Goal: Transaction & Acquisition: Purchase product/service

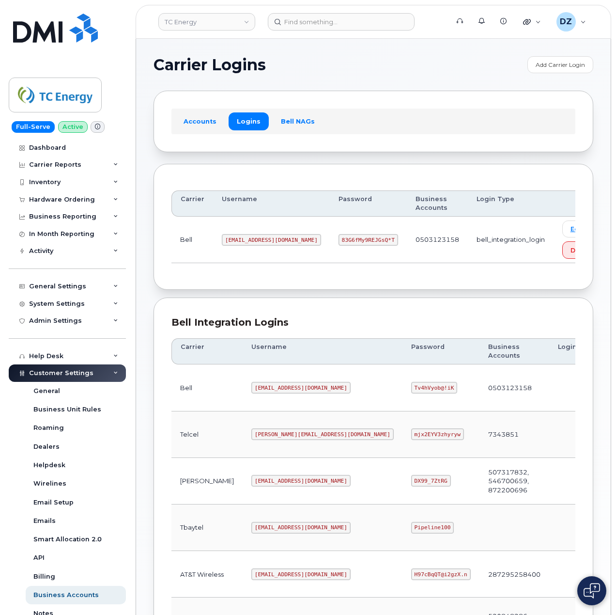
scroll to position [262, 0]
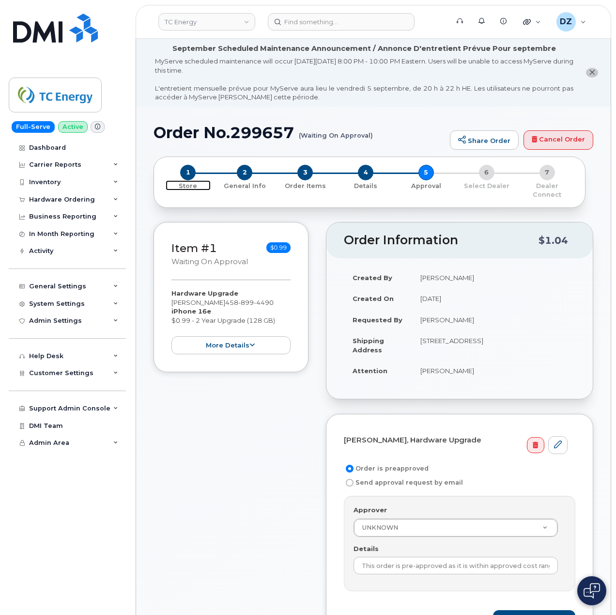
click at [191, 175] on span "1" at bounding box center [187, 172] width 15 height 15
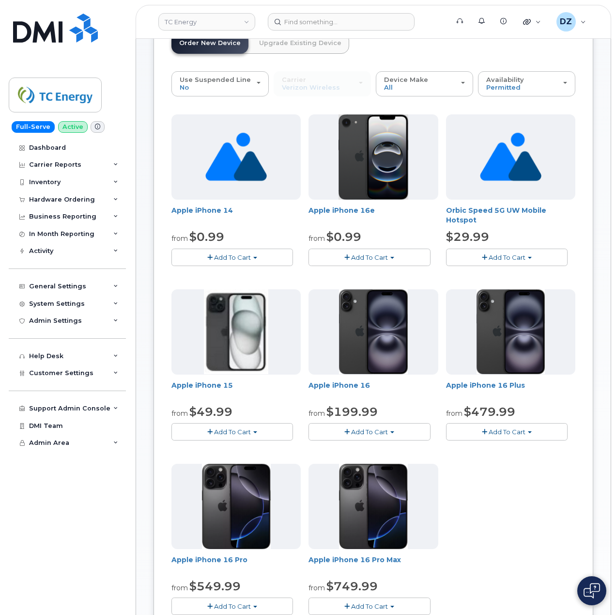
scroll to position [258, 0]
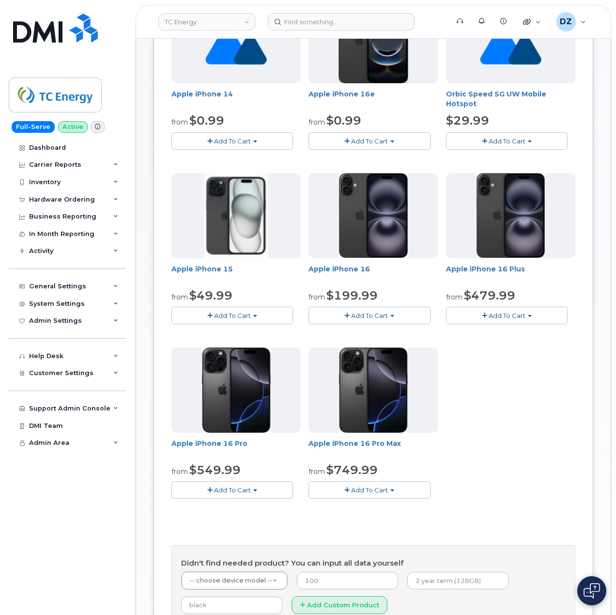
click at [263, 316] on button "Add To Cart" at bounding box center [232, 315] width 122 height 17
click at [524, 390] on div "Apple iPhone 14 from $0.99 Add To Cart $0.99 - 2 Year Activation (128 GB) $100.…" at bounding box center [373, 255] width 404 height 515
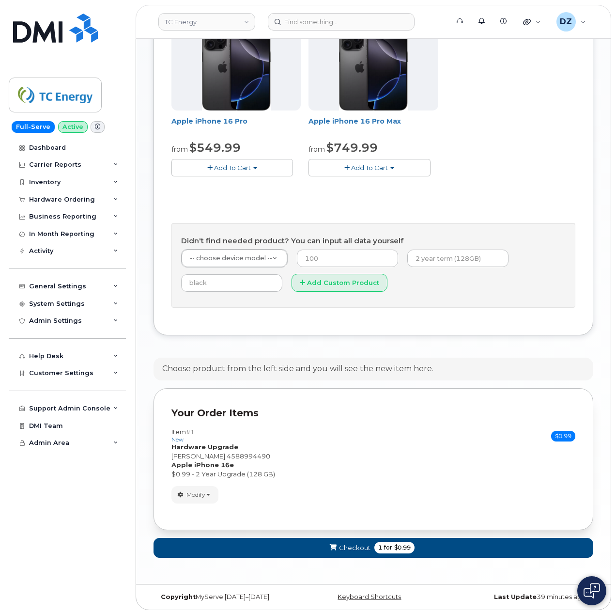
scroll to position [584, 0]
click at [202, 495] on span "Modify" at bounding box center [195, 494] width 19 height 9
click at [217, 510] on link "change" at bounding box center [218, 510] width 92 height 12
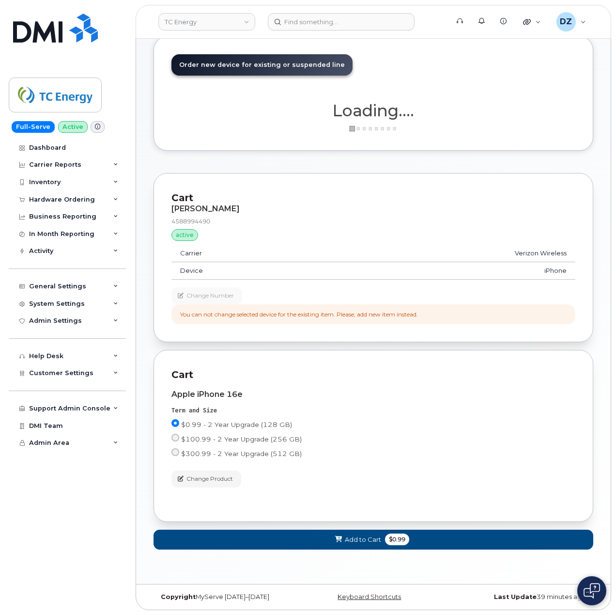
scroll to position [124, 0]
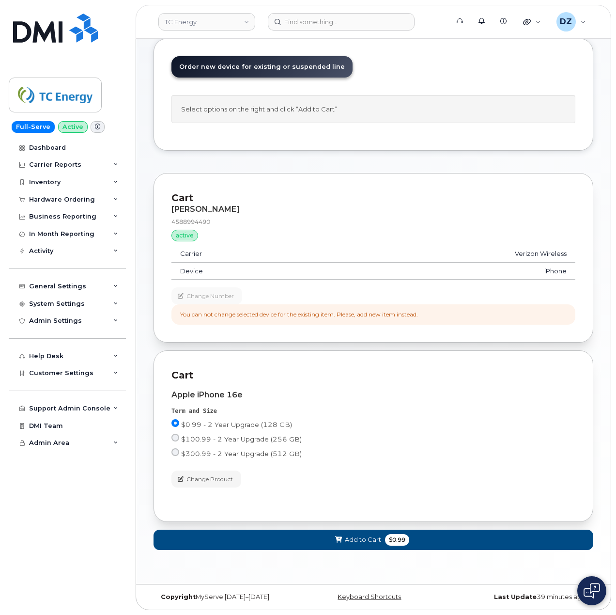
click at [450, 407] on div "Term and Size" at bounding box center [373, 411] width 404 height 8
click at [203, 477] on span "Change Product" at bounding box center [209, 479] width 46 height 9
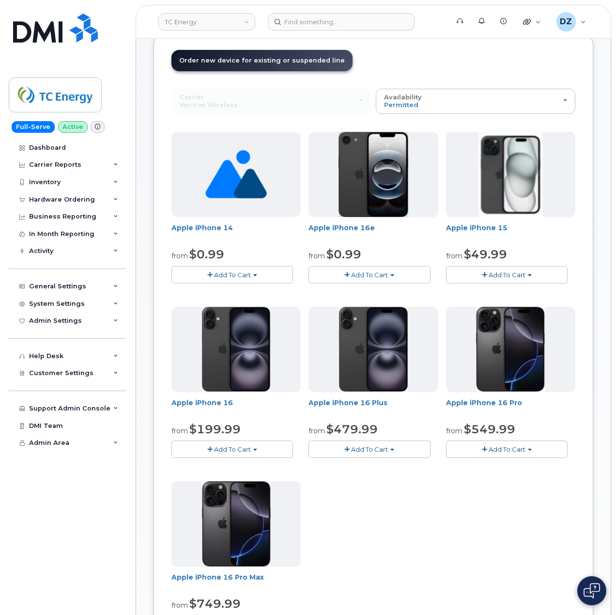
click at [513, 272] on span "Add To Cart" at bounding box center [507, 275] width 37 height 8
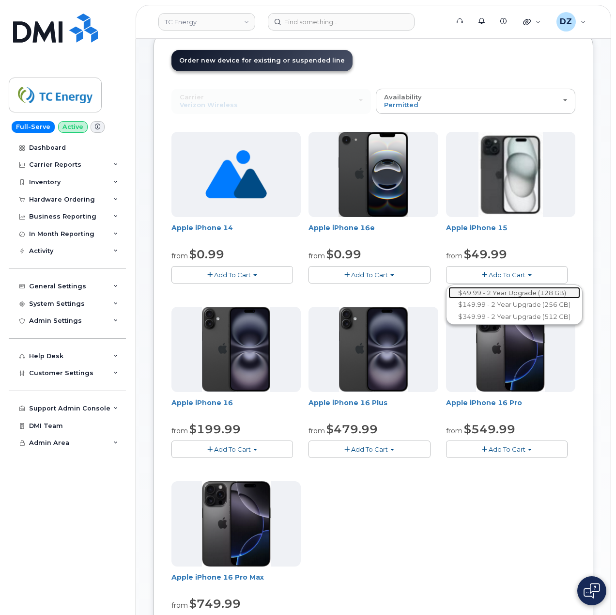
click at [504, 294] on link "$49.99 - 2 Year Upgrade (128 GB)" at bounding box center [514, 293] width 132 height 12
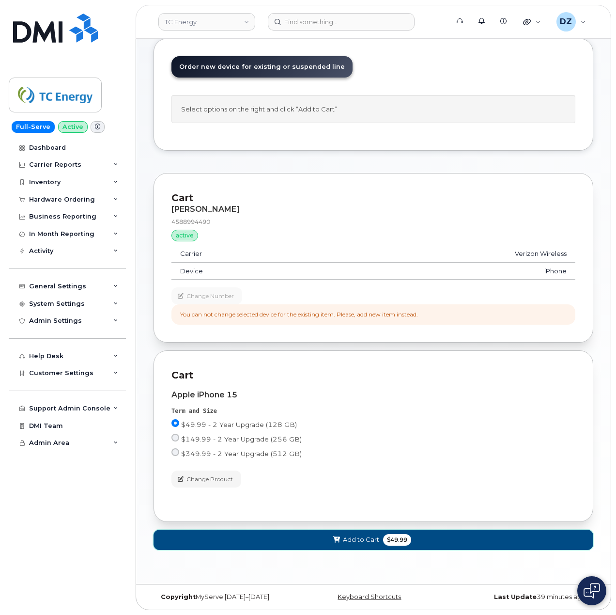
click at [379, 542] on button "Add to Cart $49.99" at bounding box center [374, 539] width 440 height 20
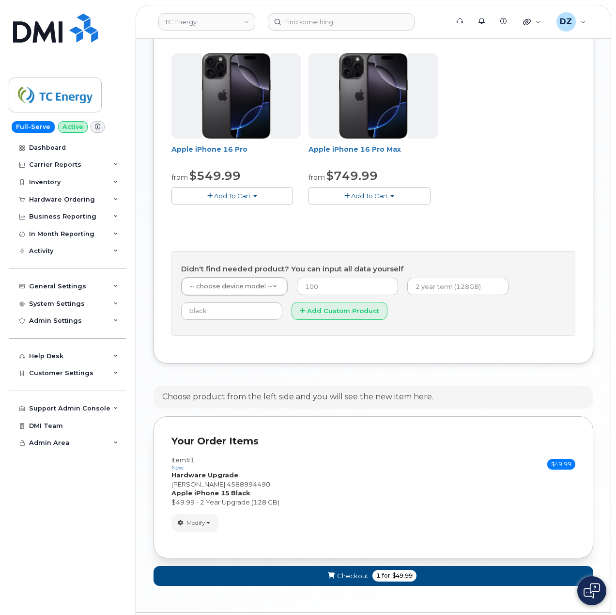
scroll to position [584, 0]
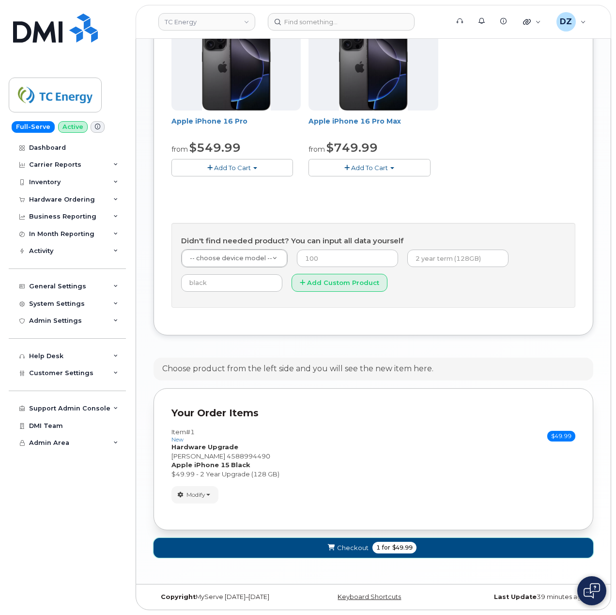
click at [380, 545] on span "for" at bounding box center [386, 547] width 12 height 9
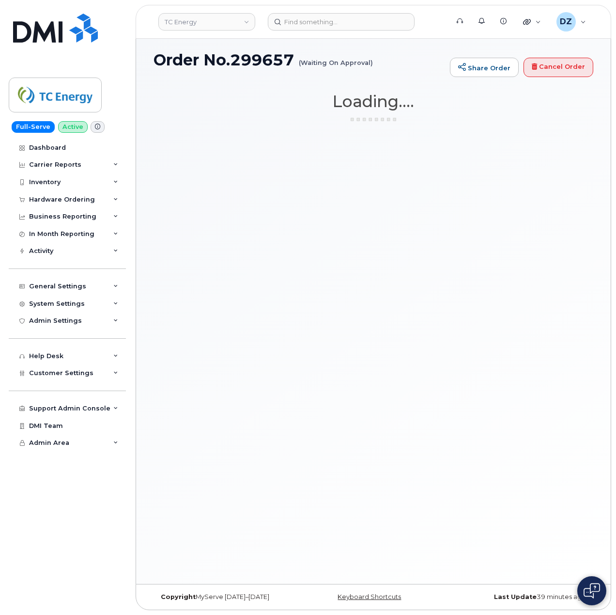
scroll to position [73, 0]
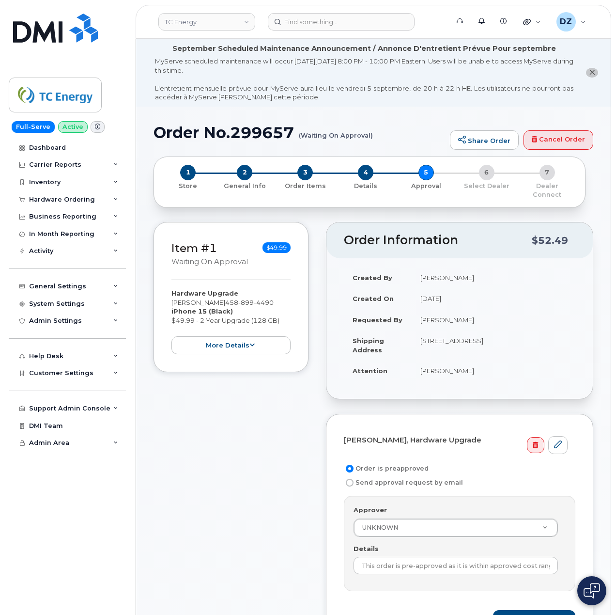
click at [423, 332] on td "1440 SE lake Rd, Redmond, OR, 97756, USA" at bounding box center [494, 345] width 164 height 30
click at [529, 334] on td "[STREET_ADDRESS]" at bounding box center [494, 345] width 164 height 30
copy td "1440 SE lake Rd, Redmond, OR, 97756"
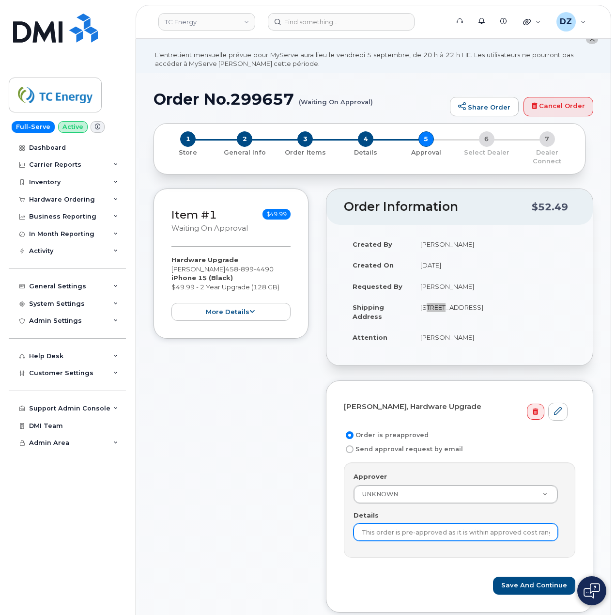
scroll to position [129, 0]
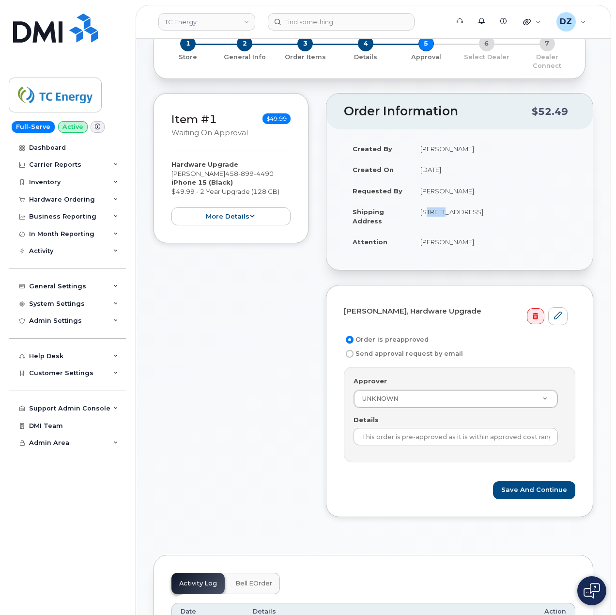
click at [427, 237] on td "[PERSON_NAME]" at bounding box center [494, 241] width 164 height 21
drag, startPoint x: 463, startPoint y: 237, endPoint x: 455, endPoint y: 234, distance: 8.1
click at [458, 235] on td "[PERSON_NAME]" at bounding box center [494, 241] width 164 height 21
copy td "[PERSON_NAME]"
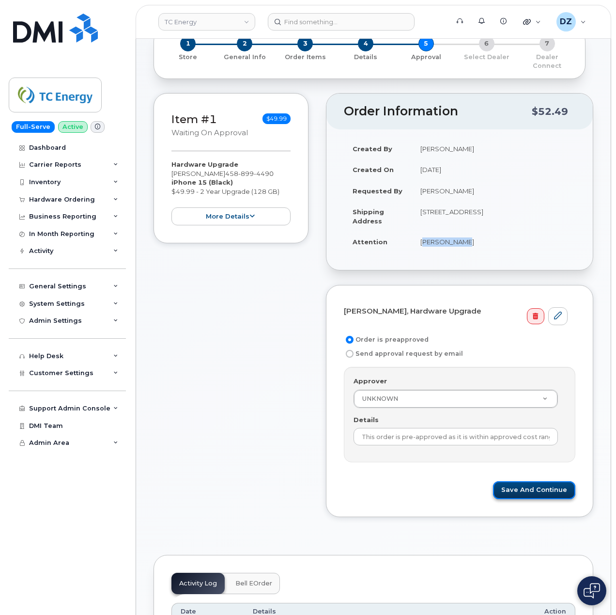
click at [526, 481] on button "Save and Continue" at bounding box center [534, 490] width 82 height 18
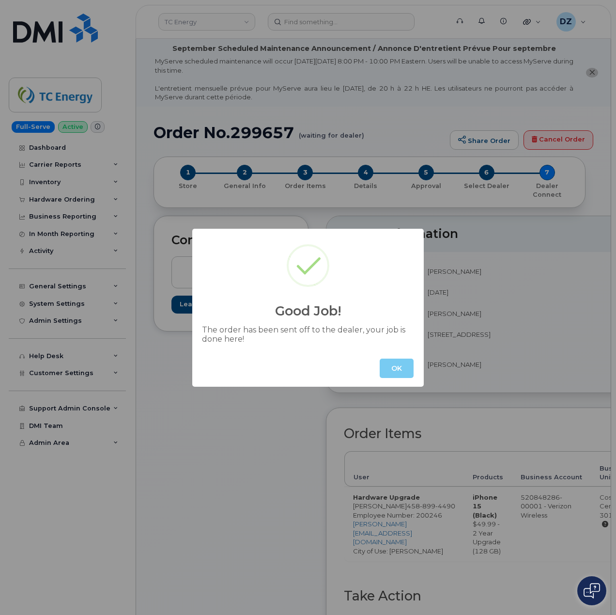
click at [404, 367] on button "OK" at bounding box center [397, 367] width 34 height 19
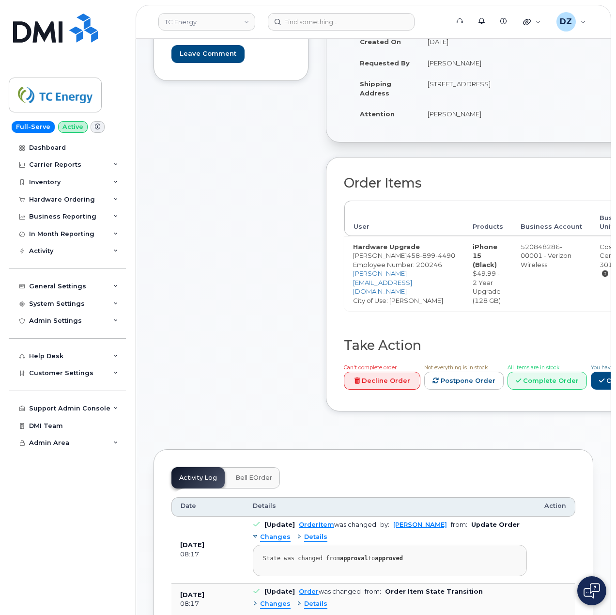
scroll to position [258, 0]
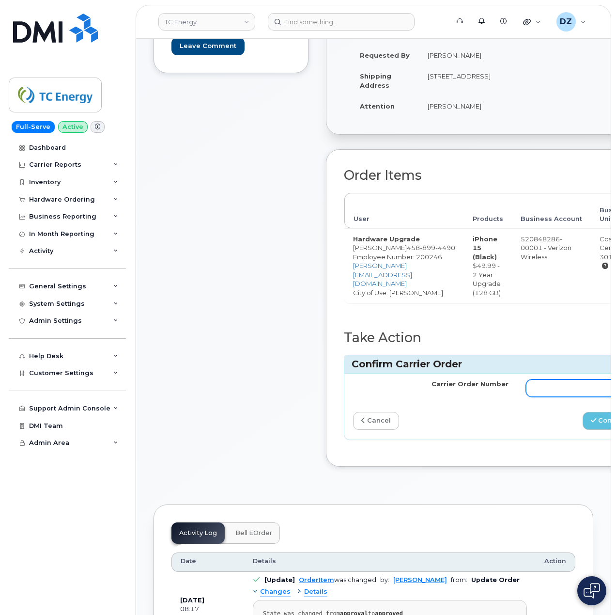
click at [553, 386] on input "Carrier Order Number" at bounding box center [603, 387] width 155 height 17
paste input "MB3000591093157"
type input "MB3000591093157"
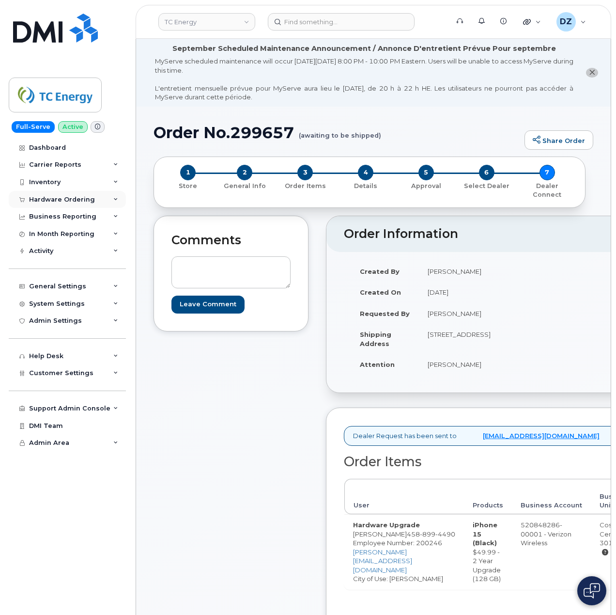
click at [105, 202] on div "Hardware Ordering" at bounding box center [67, 199] width 117 height 17
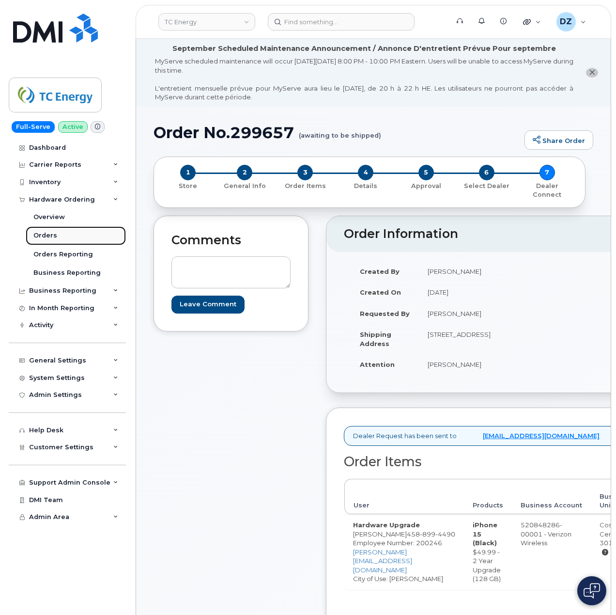
click at [63, 238] on link "Orders" at bounding box center [76, 235] width 100 height 18
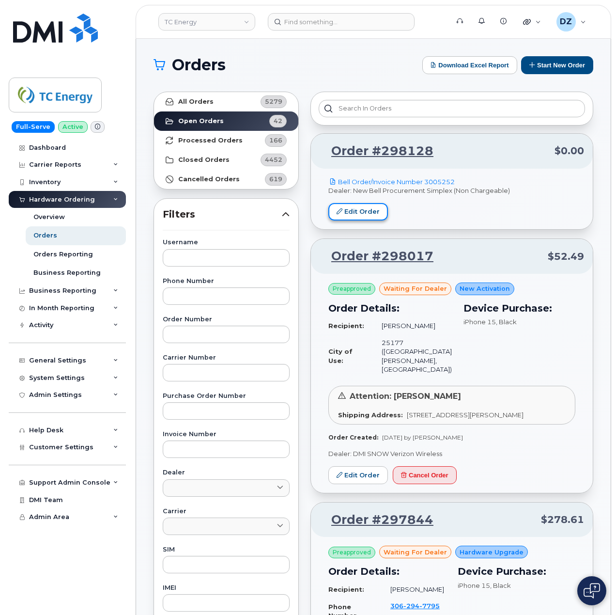
click at [355, 211] on link "Edit Order" at bounding box center [358, 212] width 60 height 18
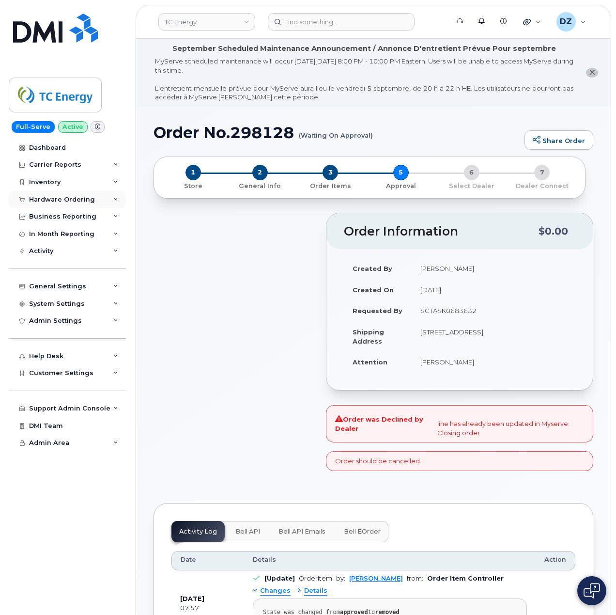
click at [66, 202] on div "Hardware Ordering" at bounding box center [62, 200] width 66 height 8
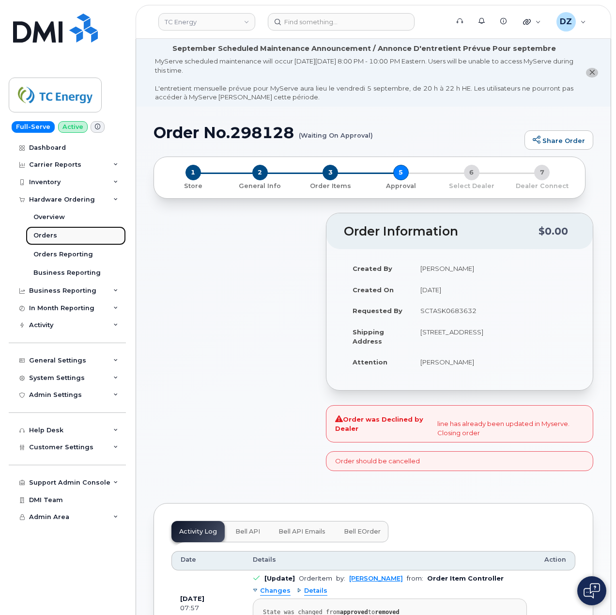
click at [66, 237] on link "Orders" at bounding box center [76, 235] width 100 height 18
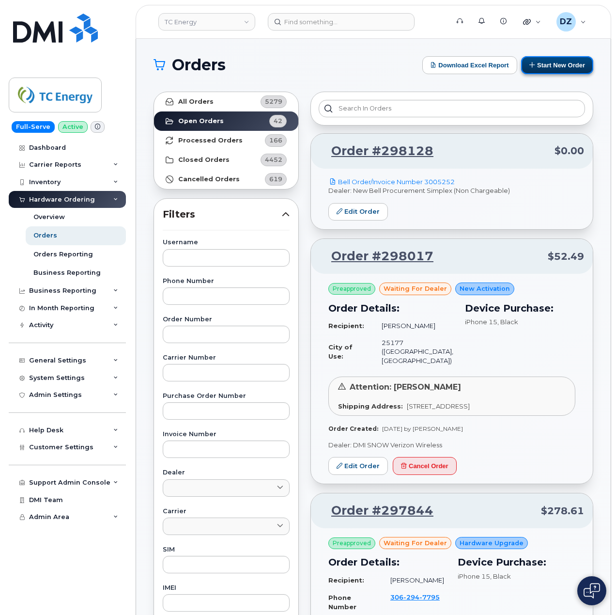
click at [543, 69] on button "Start New Order" at bounding box center [557, 65] width 72 height 18
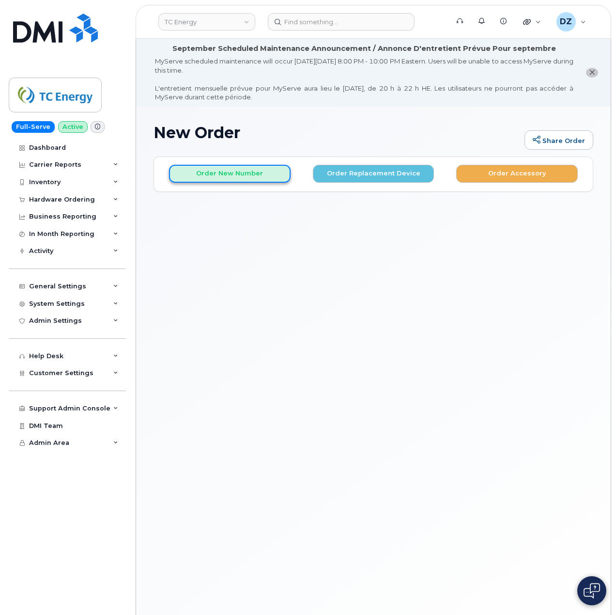
click at [232, 176] on button "Order New Number" at bounding box center [230, 174] width 122 height 18
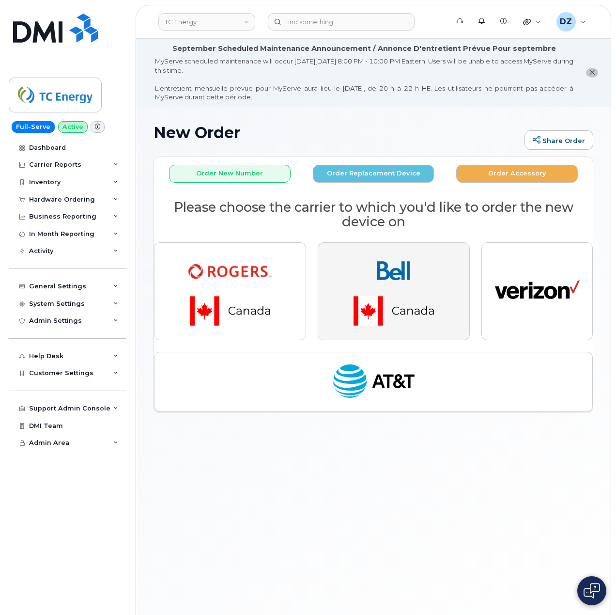
click at [382, 287] on img "button" at bounding box center [394, 290] width 136 height 81
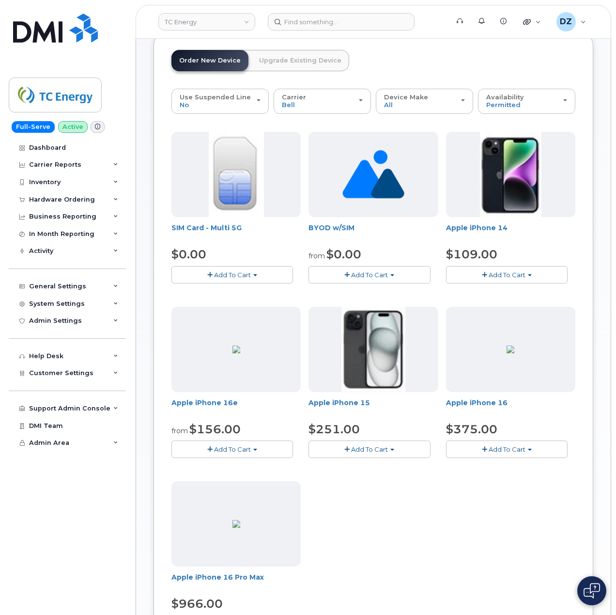
scroll to position [129, 0]
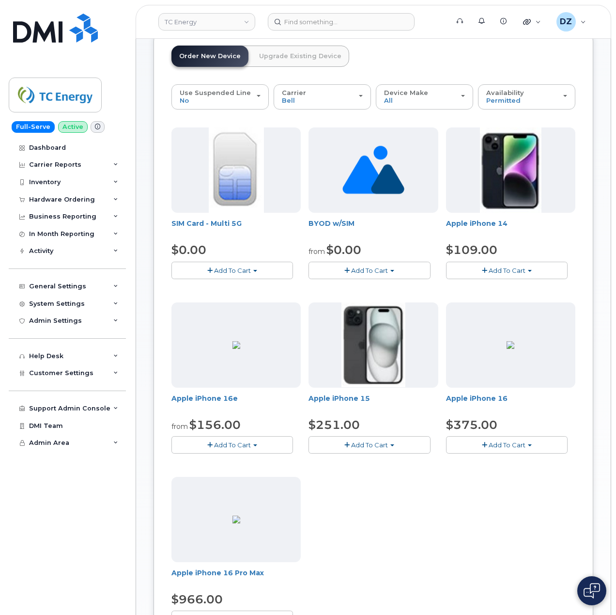
click at [385, 449] on button "Add To Cart" at bounding box center [370, 444] width 122 height 17
click at [395, 477] on link "$251.00 - 3-year activation (128GB model)" at bounding box center [389, 474] width 156 height 12
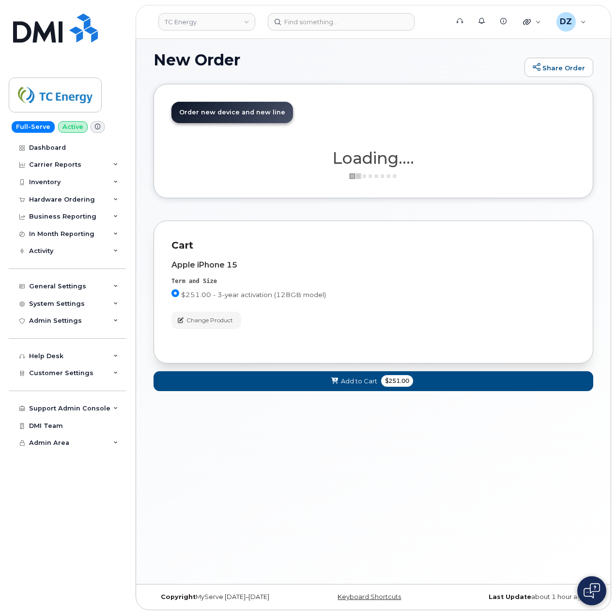
scroll to position [73, 0]
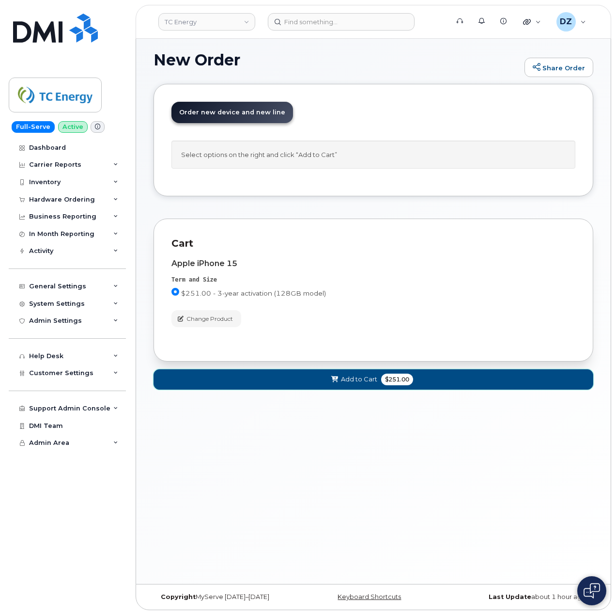
click at [338, 381] on icon at bounding box center [334, 379] width 7 height 6
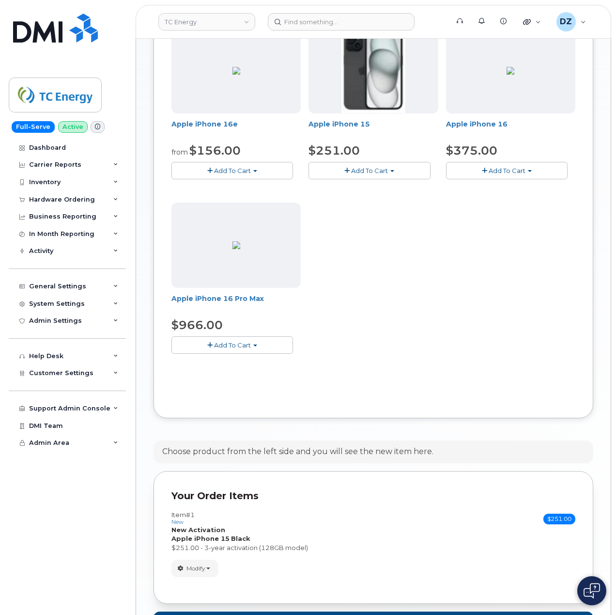
scroll to position [479, 0]
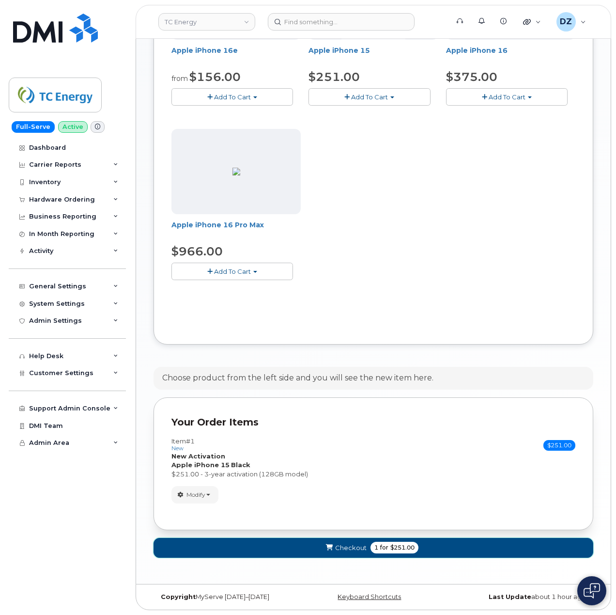
click at [394, 545] on span "$251.00" at bounding box center [402, 547] width 24 height 9
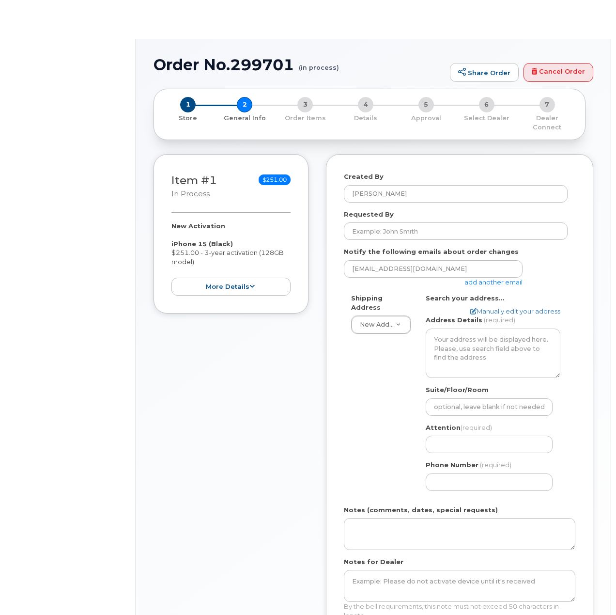
select select
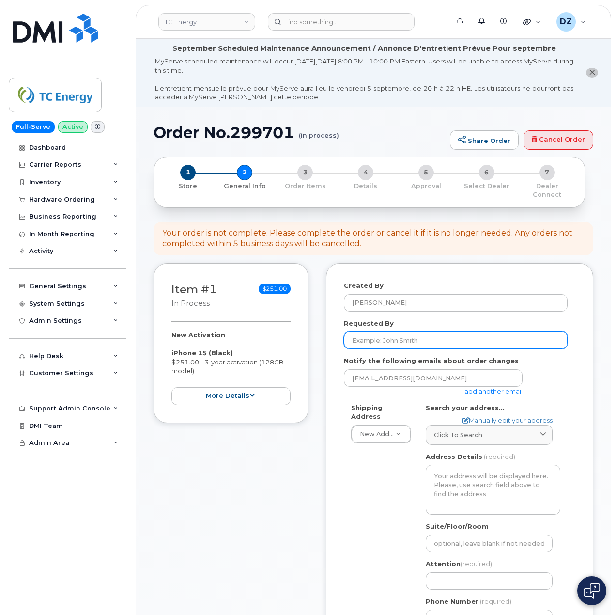
click at [405, 331] on input "Requested By" at bounding box center [456, 339] width 224 height 17
paste input "SCTASK0687407"
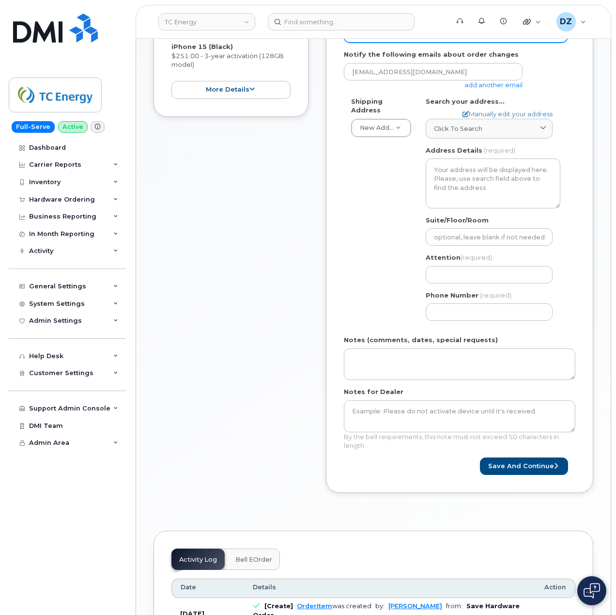
scroll to position [323, 0]
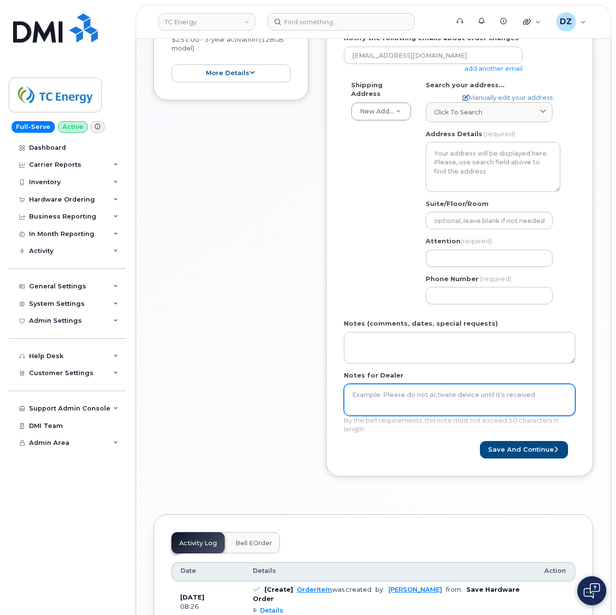
type input "SCTASK0687407"
click at [392, 386] on textarea "Notes for Dealer" at bounding box center [460, 400] width 232 height 32
paste textarea "SCTASK0687407"
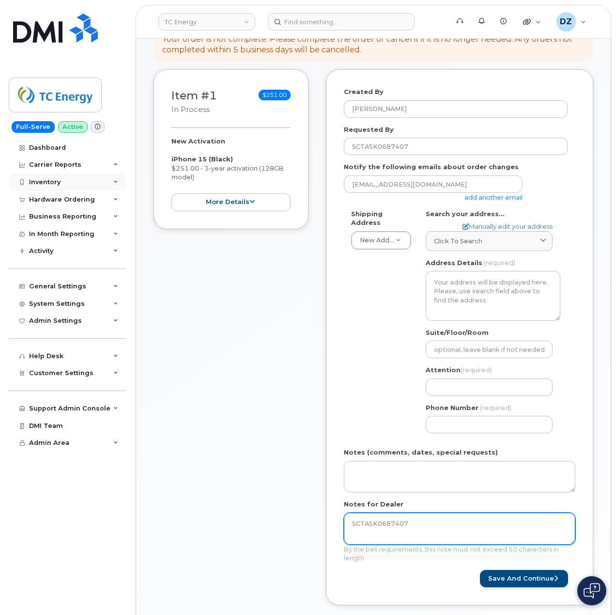
type textarea "SCTASK0687407"
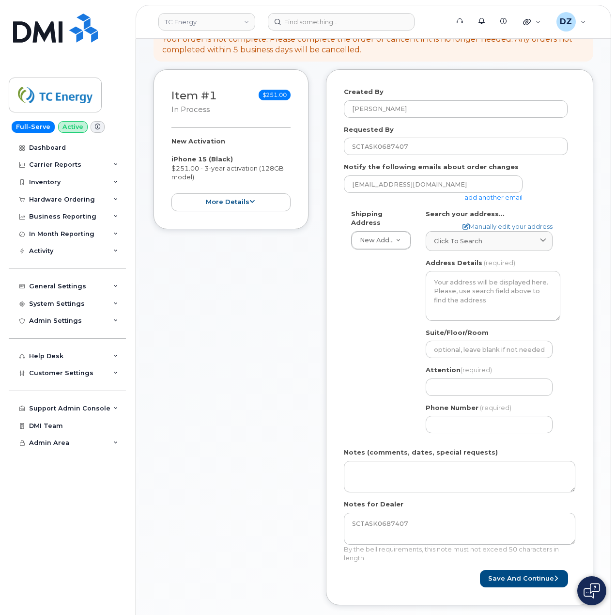
click at [497, 193] on link "add another email" at bounding box center [493, 197] width 58 height 8
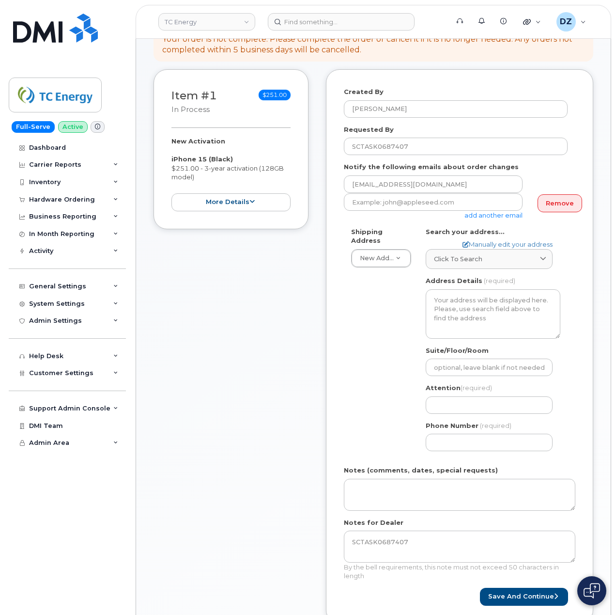
click at [409, 202] on div "add another email" at bounding box center [437, 206] width 186 height 27
click at [409, 199] on input "email" at bounding box center [433, 201] width 179 height 17
paste input "brianne_dangerfield@tcenergy.com"
type input "brianne_dangerfield@tcenergy.com"
click at [466, 396] on input "Attention (required)" at bounding box center [489, 404] width 127 height 17
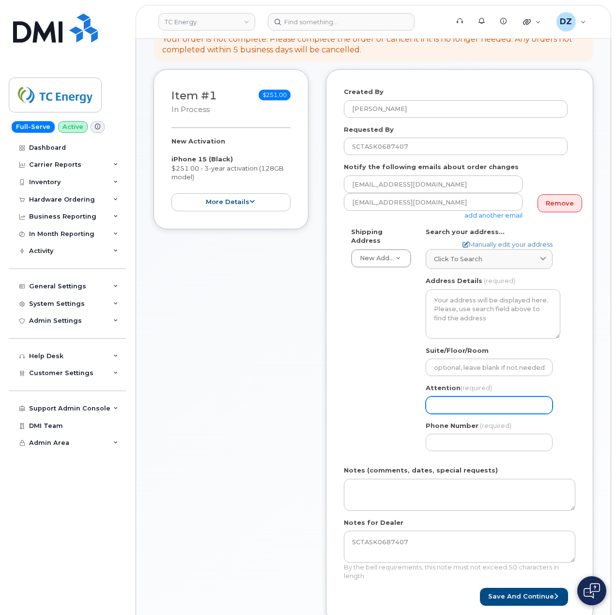
paste input "Brianne Dangerfield"
select select
type input "Brianne Dangerfield"
click at [477, 433] on input "Phone Number" at bounding box center [489, 441] width 127 height 17
paste input "7789552167"
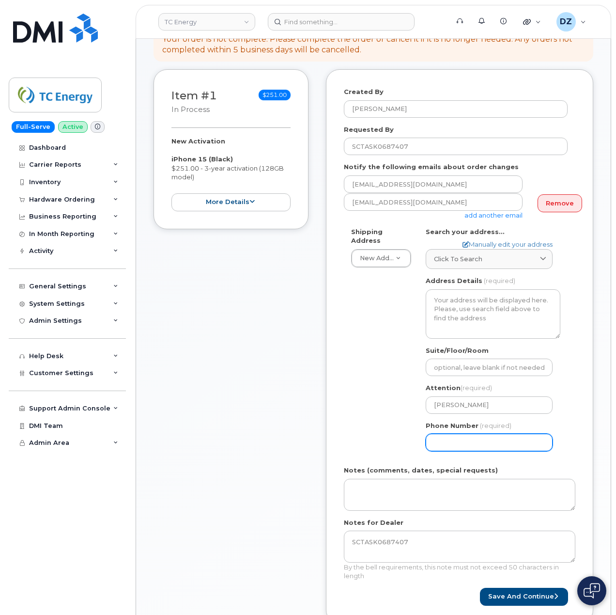
select select
type input "7789552167"
click at [340, 417] on div "Created By Devon Zellars Requested By SCTASK0687407 Notify the following emails…" at bounding box center [459, 346] width 267 height 554
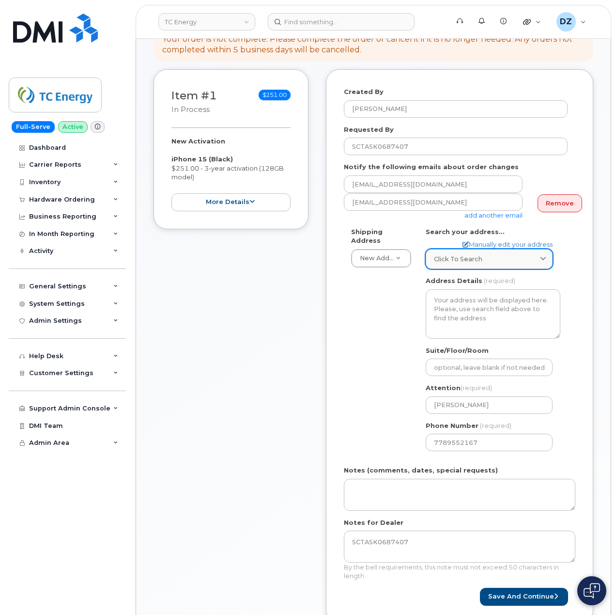
click at [499, 254] on div "Click to search" at bounding box center [489, 258] width 110 height 9
paste input "T2P 5H1"
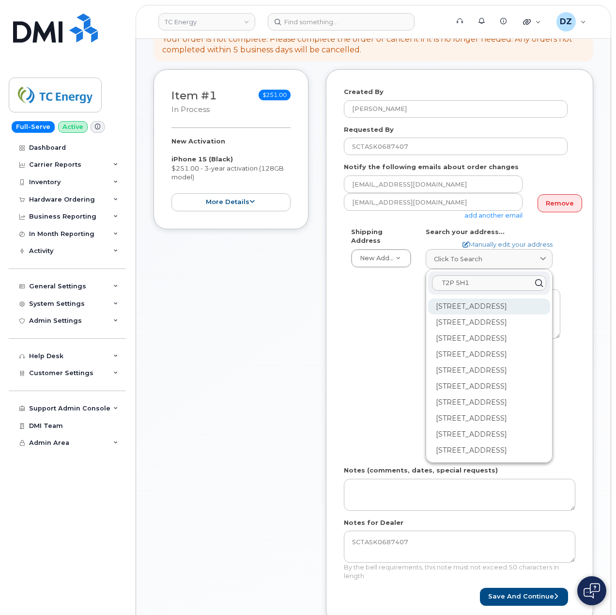
type input "T2P 5H1"
click at [456, 301] on div "450 1 St SW Calgary AB T2P 5H1" at bounding box center [489, 306] width 122 height 16
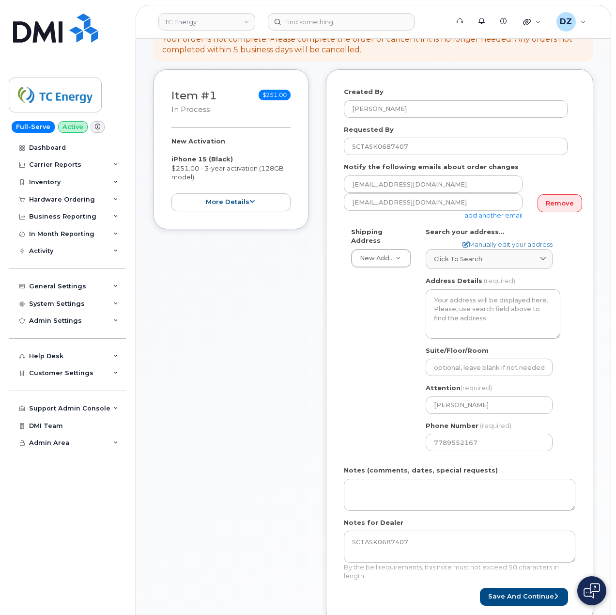
select select
type textarea "450 1 St SW CALGARY AB T2P 5H1 CANADA"
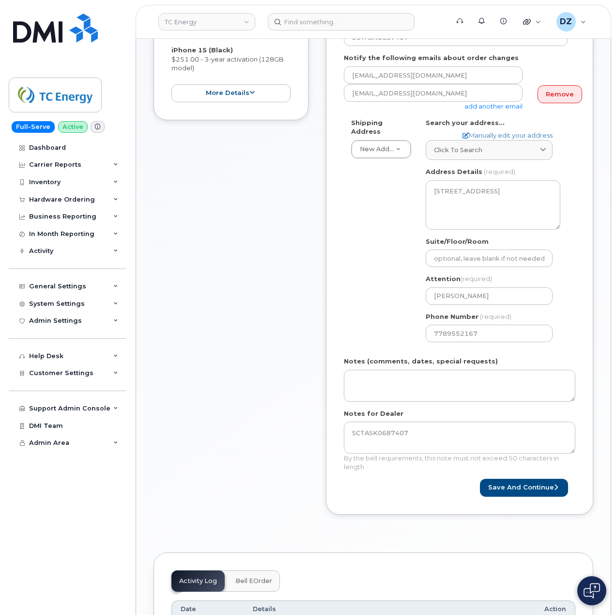
scroll to position [323, 0]
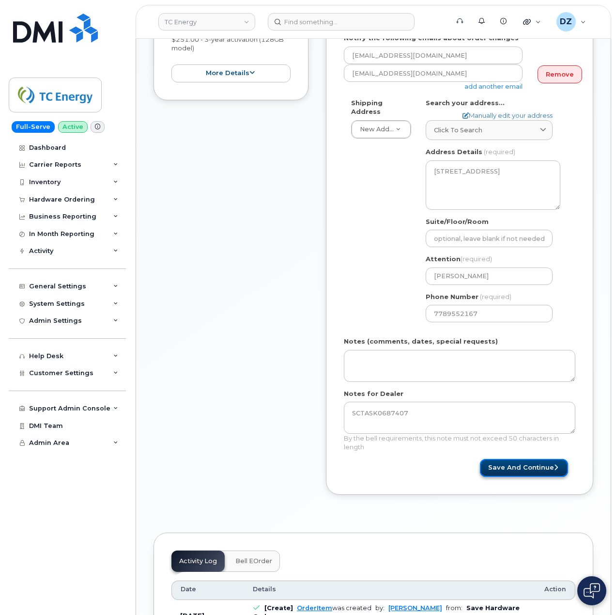
click at [531, 459] on button "Save and Continue" at bounding box center [524, 468] width 88 height 18
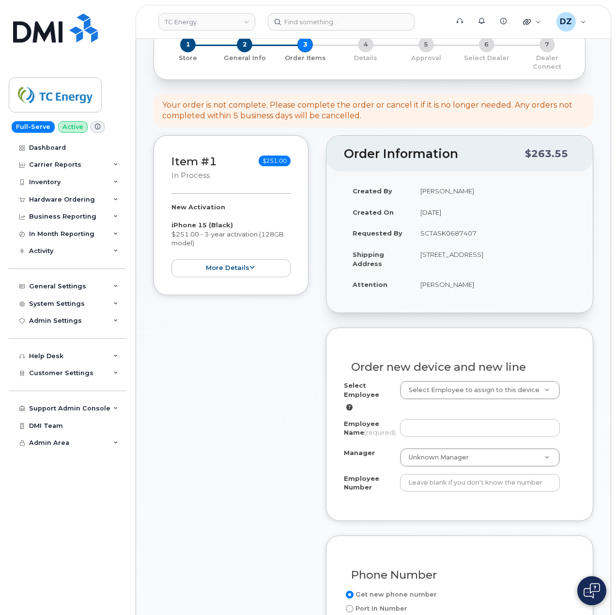
scroll to position [129, 0]
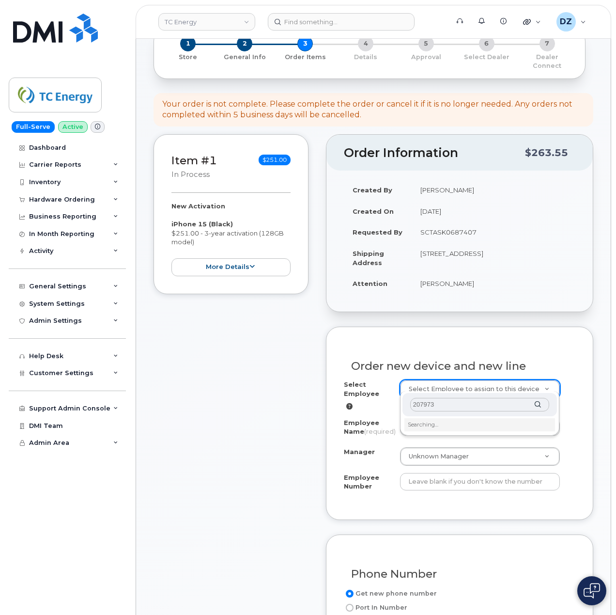
type input "207973"
click at [449, 400] on input "207973" at bounding box center [479, 405] width 139 height 14
paste input "207973"
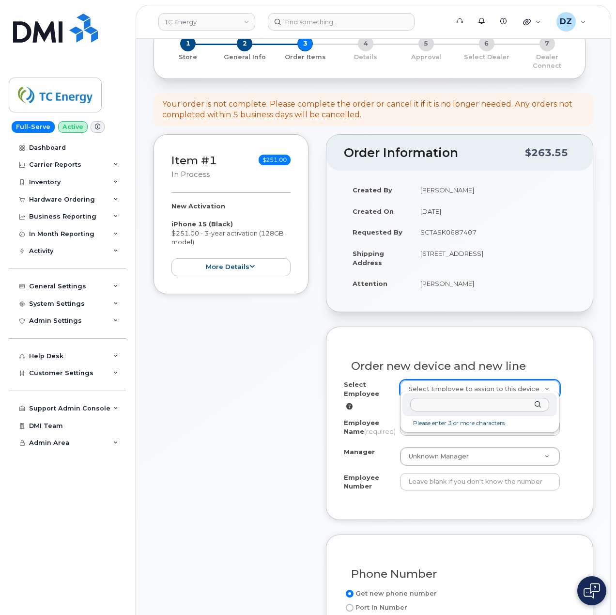
type input "207973"
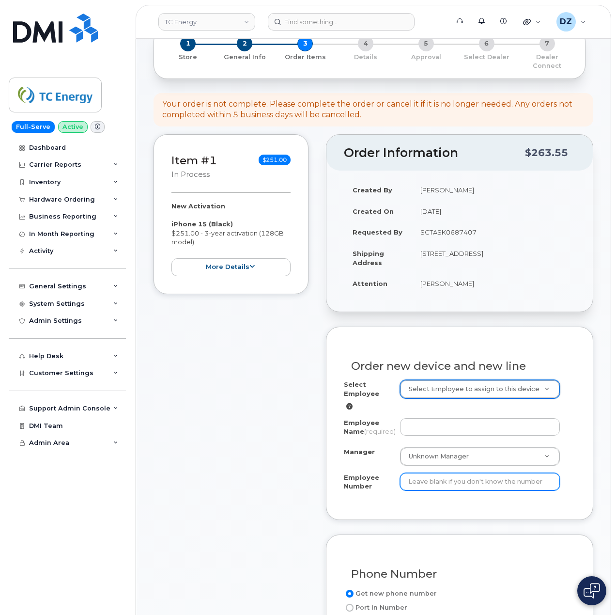
click at [464, 485] on input "Employee Number" at bounding box center [480, 481] width 160 height 17
paste input "207973"
type input "207973"
paste input "Justin Yee"
type input "Justin Yee"
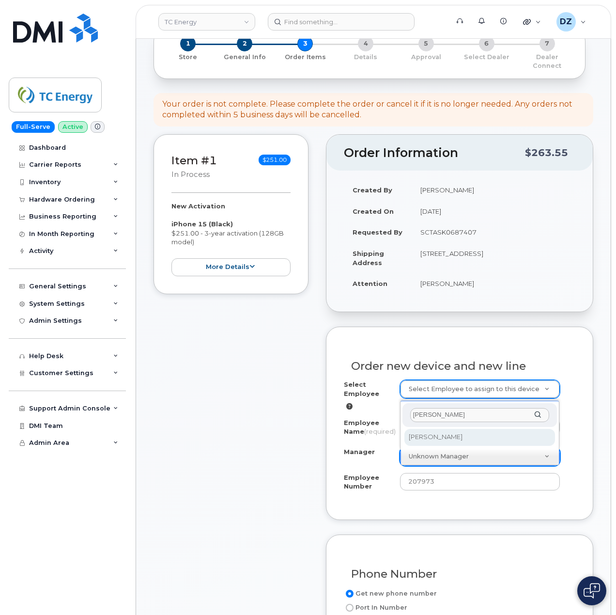
type input "Justin Yee"
select select "1536619"
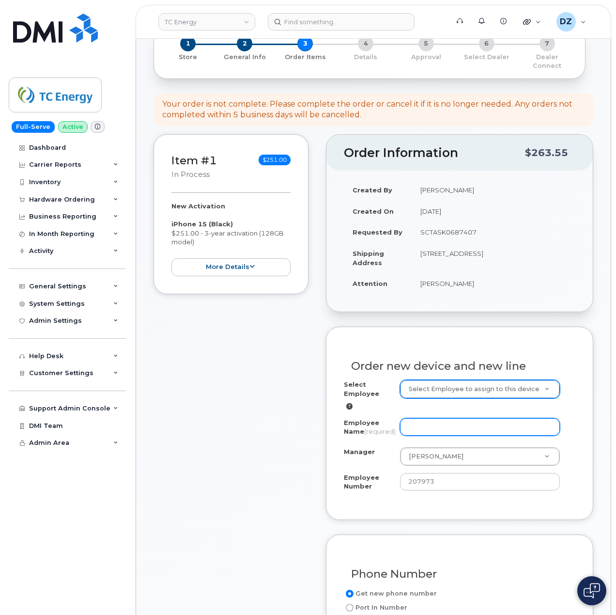
click at [412, 421] on input "Employee Name (required)" at bounding box center [480, 426] width 160 height 17
paste input "Brianne Dangerfield"
type input "Brianne Dangerfield"
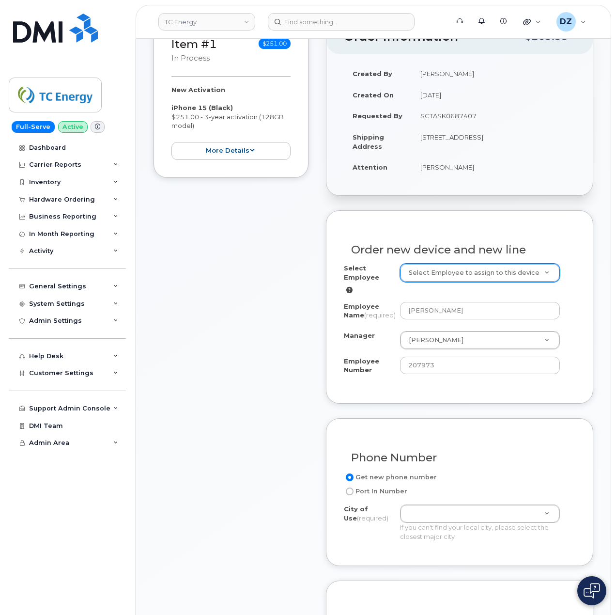
scroll to position [452, 0]
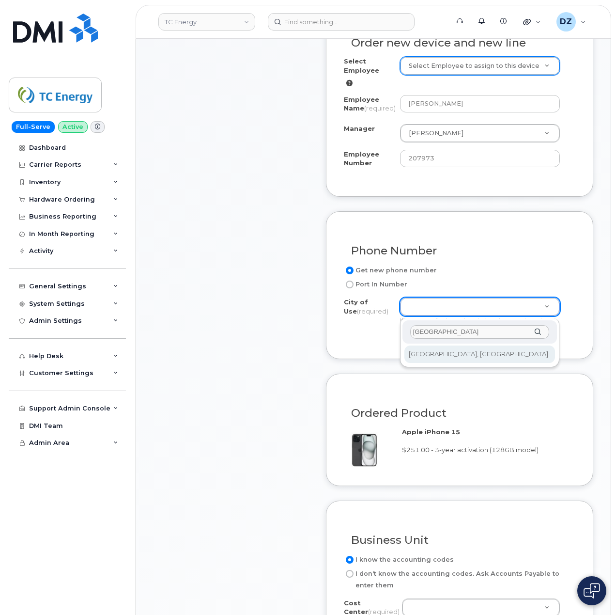
type input "CALGARY"
type input "88"
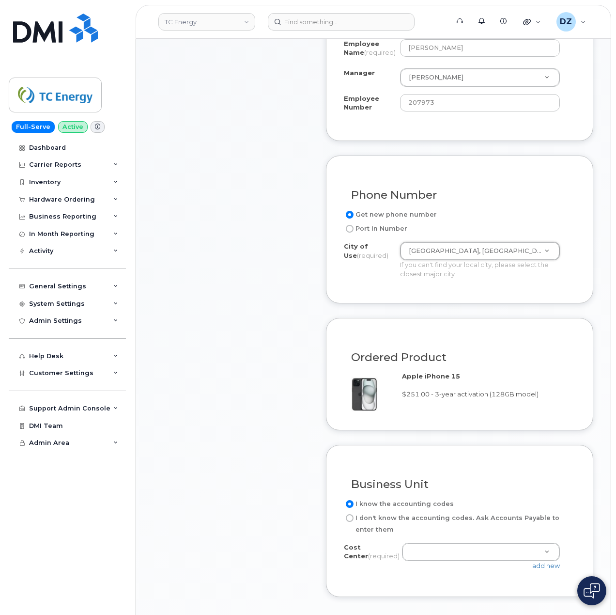
scroll to position [581, 0]
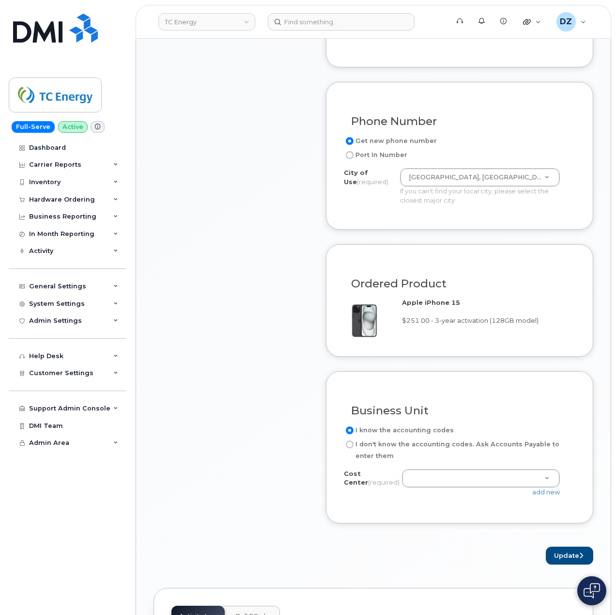
click at [349, 448] on input "I don't know the accounting codes. Ask Accounts Payable to enter them" at bounding box center [350, 444] width 8 height 8
radio input "true"
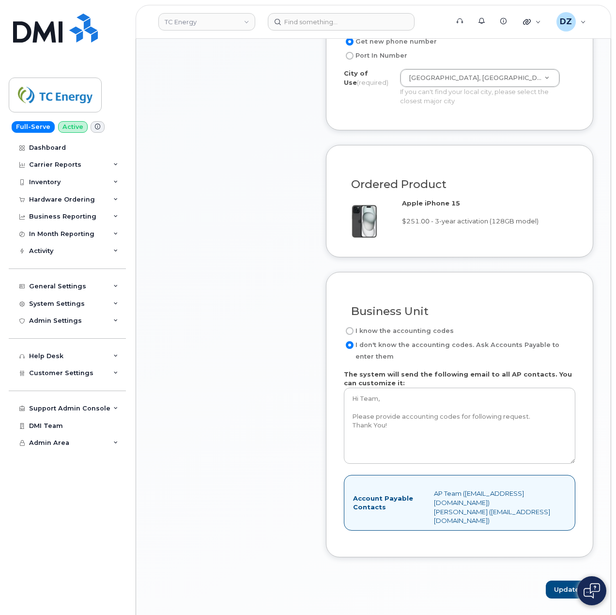
scroll to position [775, 0]
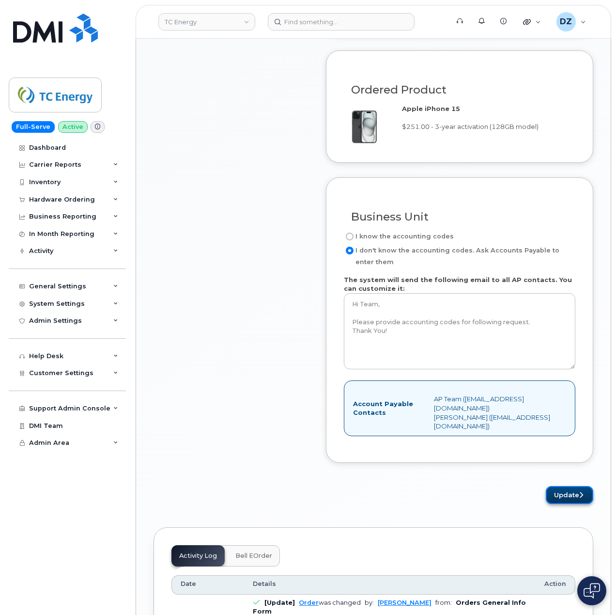
click at [570, 496] on button "Update" at bounding box center [569, 495] width 47 height 18
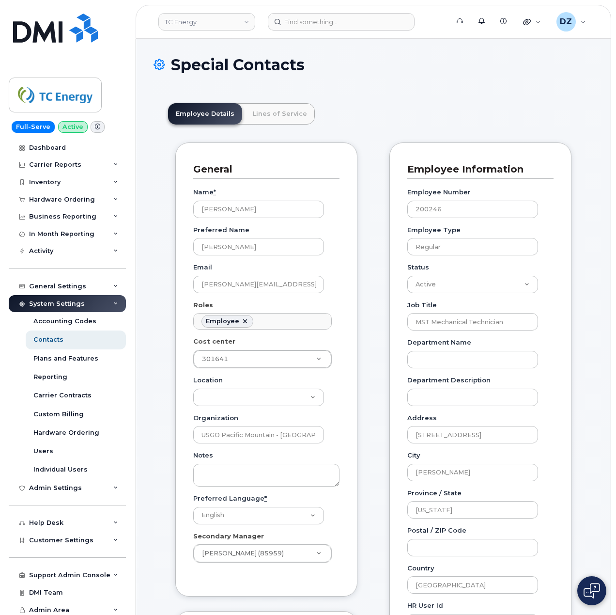
scroll to position [28, 0]
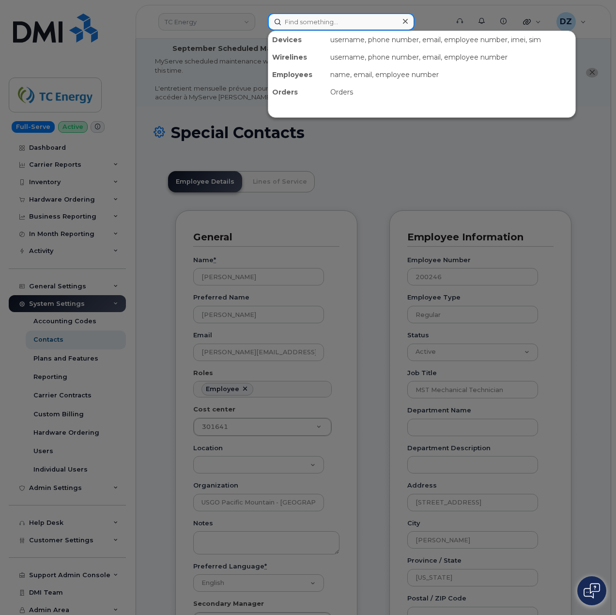
click at [309, 24] on input at bounding box center [341, 21] width 147 height 17
paste input "4038351053"
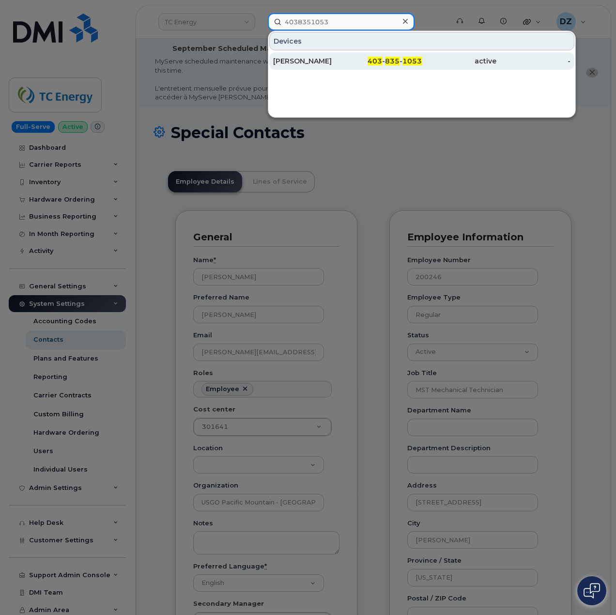
type input "4038351053"
click at [328, 62] on div "[PERSON_NAME]" at bounding box center [310, 61] width 75 height 10
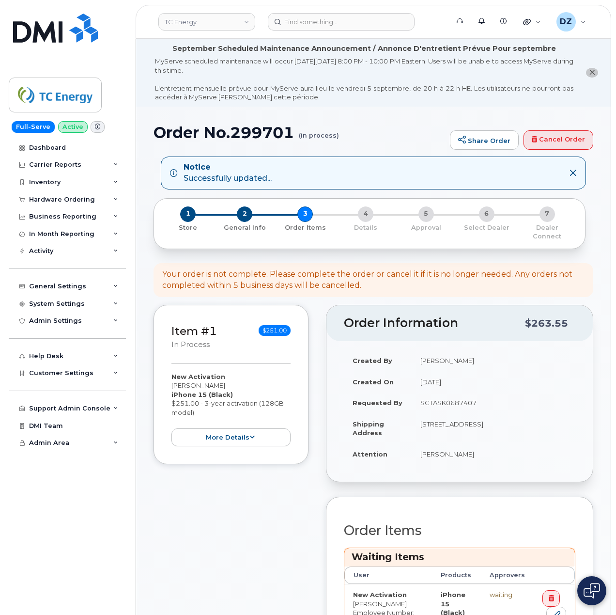
click at [310, 493] on div "Item #1 in process $251.00 New Activation [PERSON_NAME] iPhone 15 (Black) $251.…" at bounding box center [374, 520] width 440 height 431
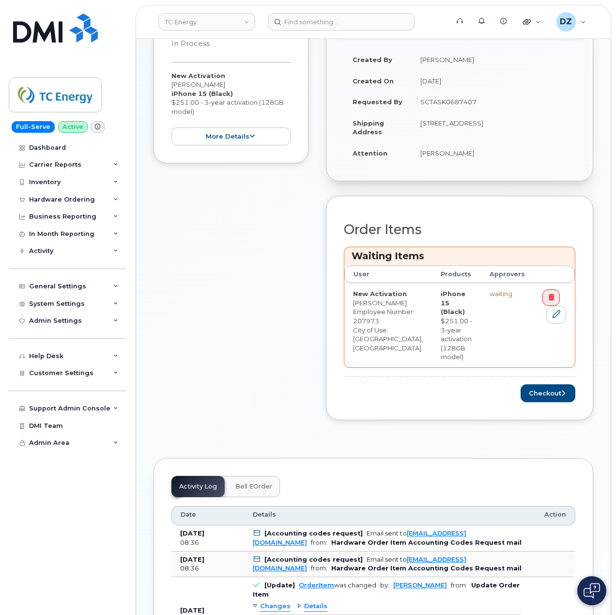
scroll to position [323, 0]
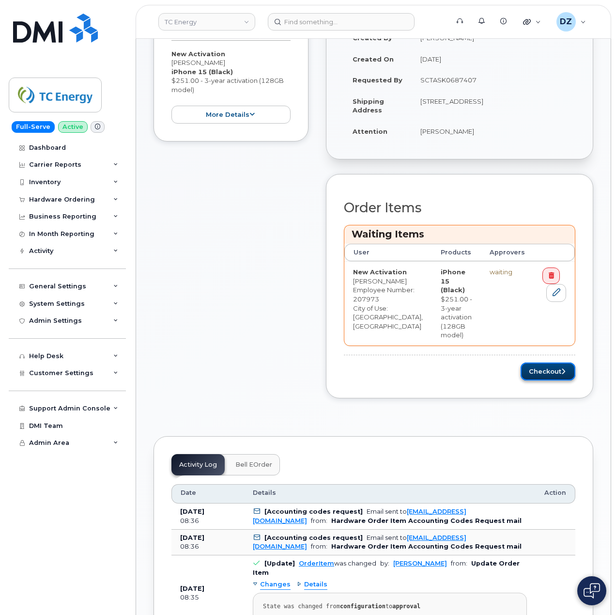
click at [550, 380] on button "Checkout" at bounding box center [548, 371] width 55 height 18
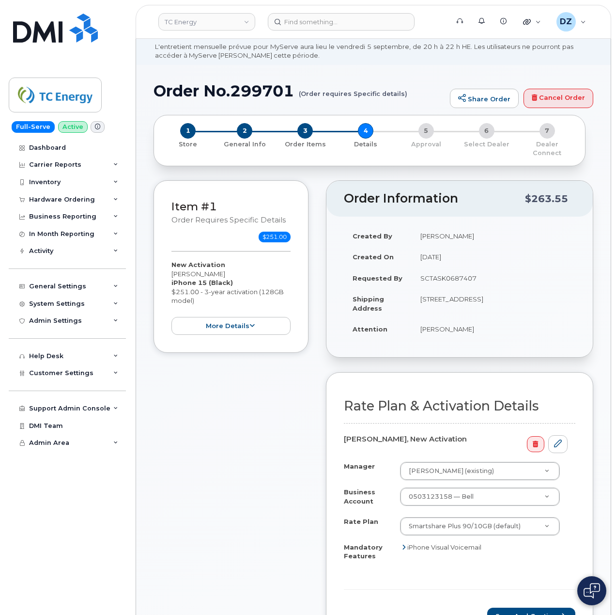
scroll to position [129, 0]
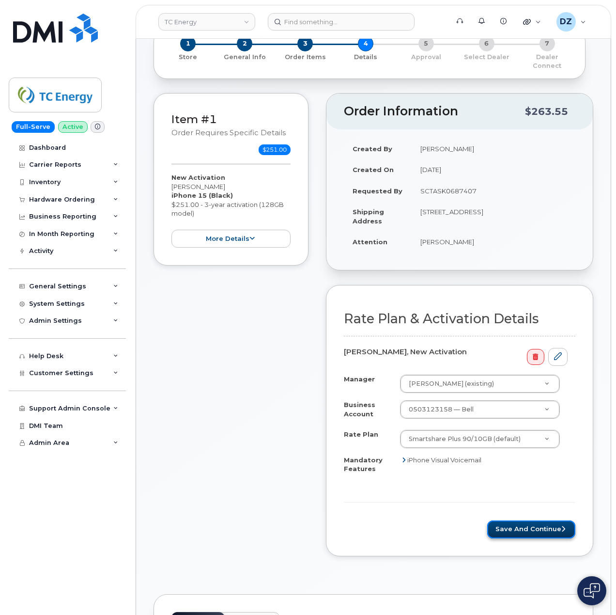
click at [515, 520] on button "Save and Continue" at bounding box center [531, 529] width 88 height 18
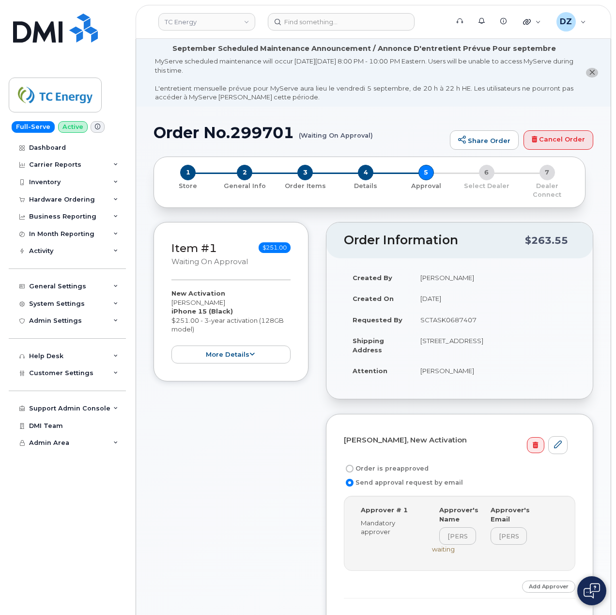
click at [382, 463] on label "Order is preapproved" at bounding box center [386, 469] width 85 height 12
click at [354, 464] on input "Order is preapproved" at bounding box center [350, 468] width 8 height 8
radio input "true"
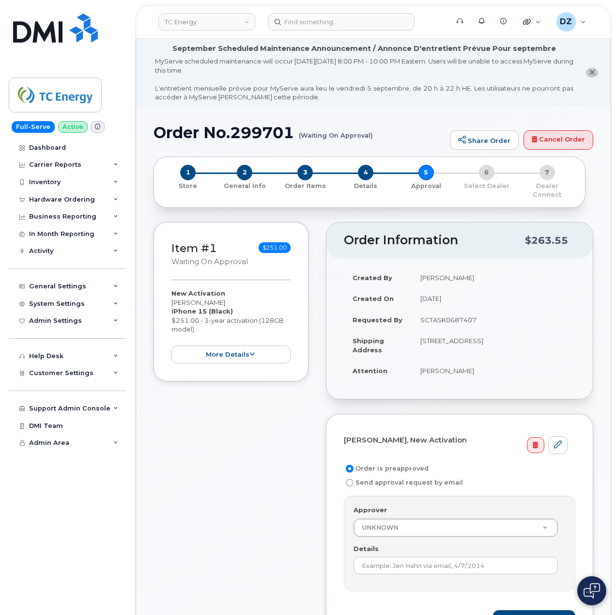
click at [447, 309] on td "SCTASK0687407" at bounding box center [494, 319] width 164 height 21
copy td "SCTASK0687407"
click at [421, 563] on input "Details" at bounding box center [456, 564] width 204 height 17
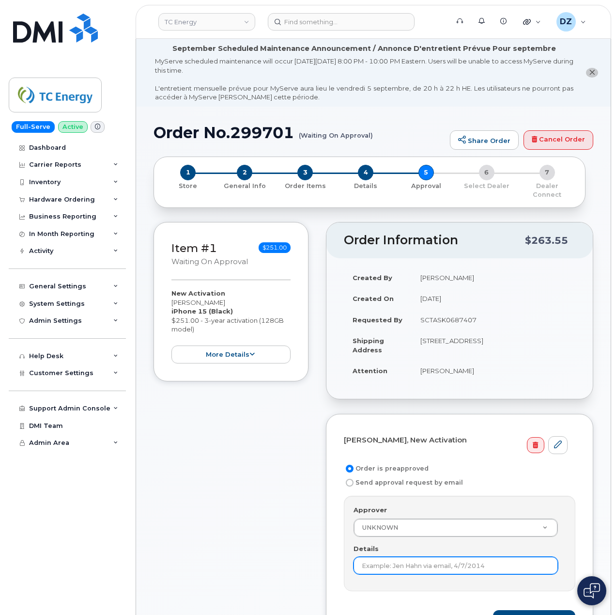
paste input "SCTASK0687407"
type input "SCTASK0687407"
click at [274, 544] on div "Item #1 Waiting On Approval $251.00 New Activation Brianne Dangerfield iPhone 1…" at bounding box center [231, 441] width 155 height 438
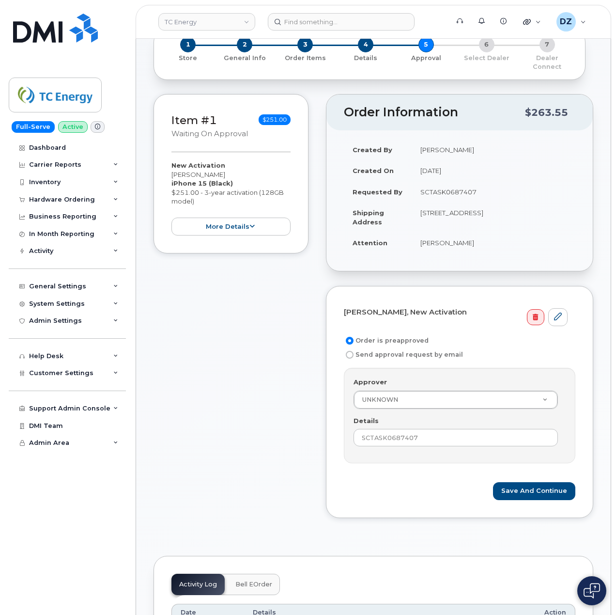
scroll to position [129, 0]
click at [536, 485] on button "Save and Continue" at bounding box center [534, 490] width 82 height 18
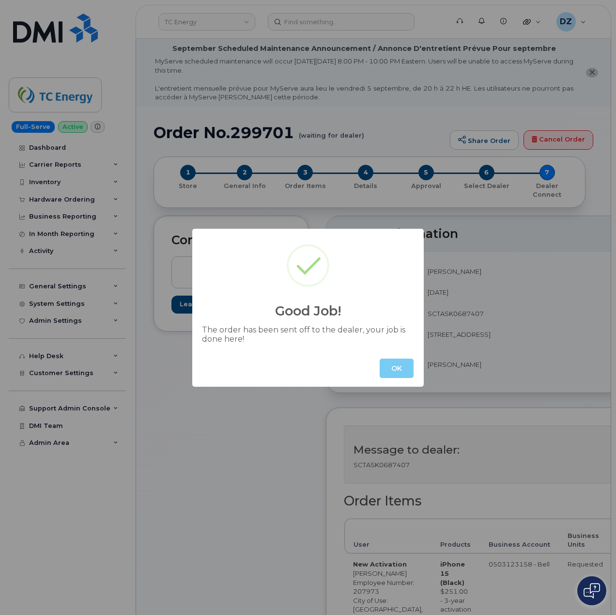
click at [392, 362] on button "OK" at bounding box center [397, 367] width 34 height 19
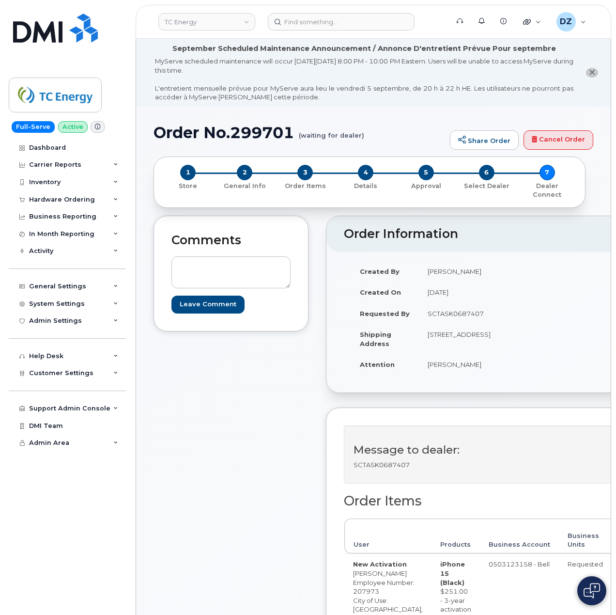
click at [185, 124] on h1 "Order No.299701 (waiting for dealer)" at bounding box center [300, 132] width 292 height 17
click at [183, 134] on h1 "Order No.299701 (waiting for dealer)" at bounding box center [300, 132] width 292 height 17
click at [264, 129] on h1 "Order No.299701 (waiting for dealer)" at bounding box center [300, 132] width 292 height 17
copy h1 "Order No.299701"
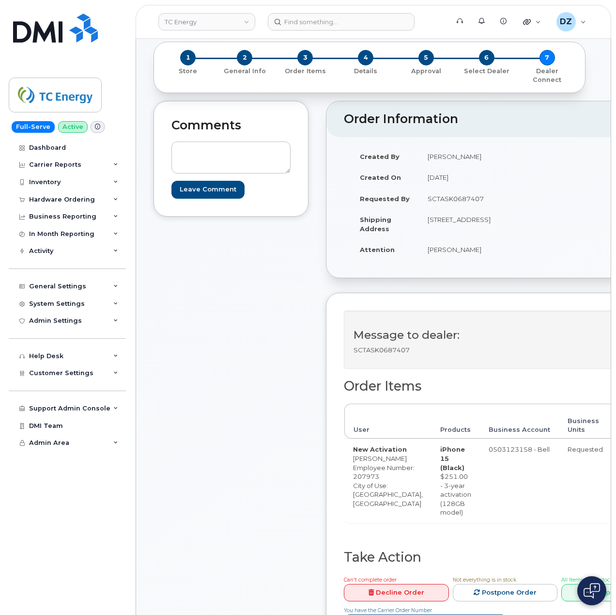
scroll to position [258, 0]
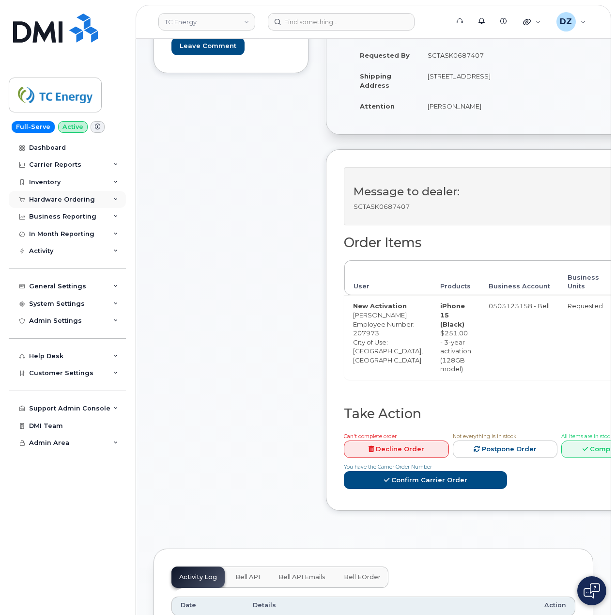
click at [107, 201] on div "Hardware Ordering" at bounding box center [67, 199] width 117 height 17
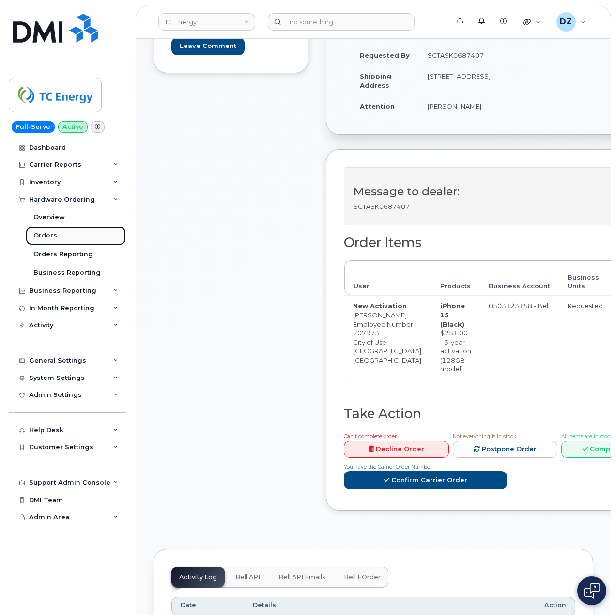
click at [85, 235] on link "Orders" at bounding box center [76, 235] width 100 height 18
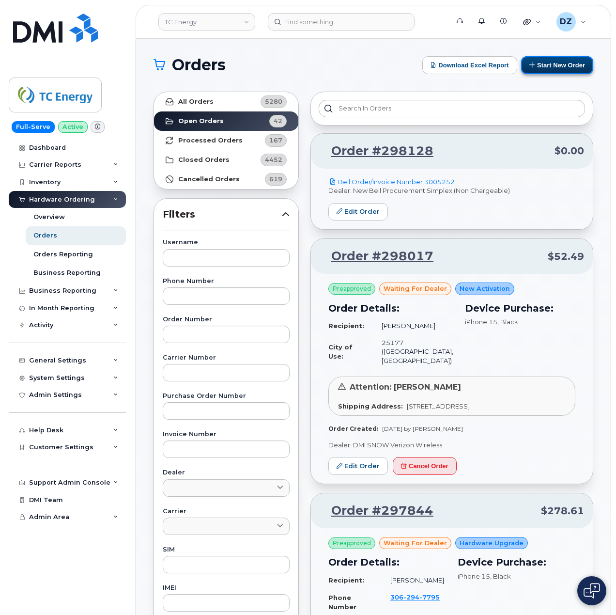
click at [564, 62] on button "Start New Order" at bounding box center [557, 65] width 72 height 18
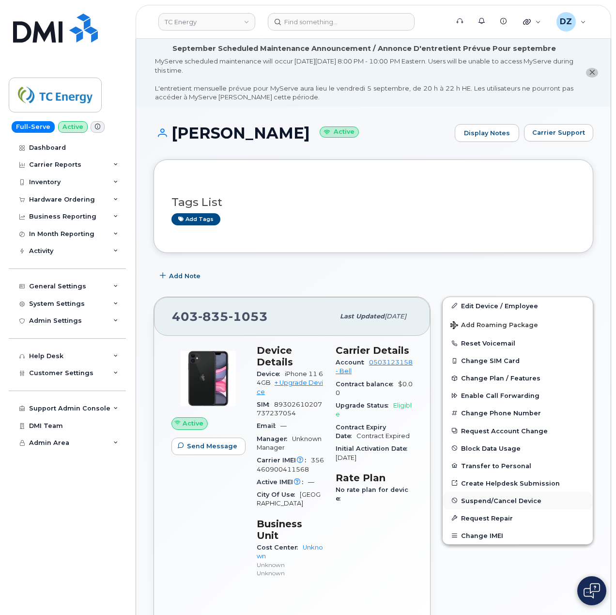
click at [504, 503] on span "Suspend/Cancel Device" at bounding box center [501, 499] width 80 height 7
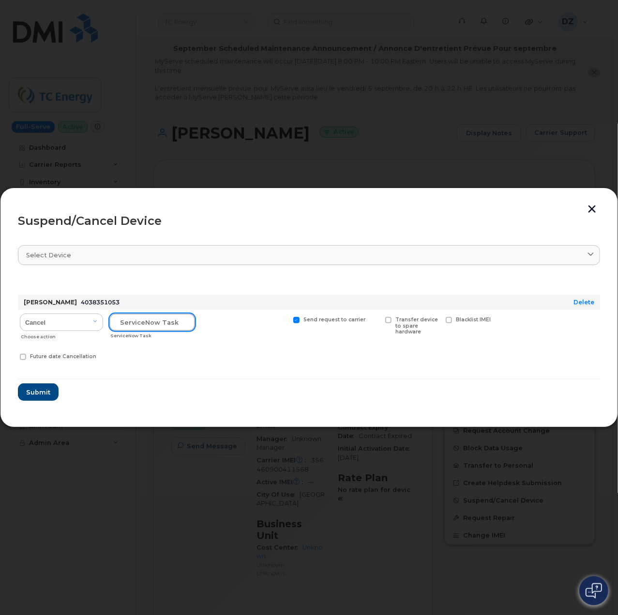
click at [170, 325] on input "text" at bounding box center [152, 321] width 86 height 17
paste input "SCTASK0687484"
type input "SCTASK0687484"
click at [209, 376] on form "[PERSON_NAME] 4038351053 Delete Cancel Suspend - Extend Suspension Suspend - Re…" at bounding box center [309, 339] width 583 height 124
click at [46, 392] on span "Submit" at bounding box center [38, 391] width 24 height 9
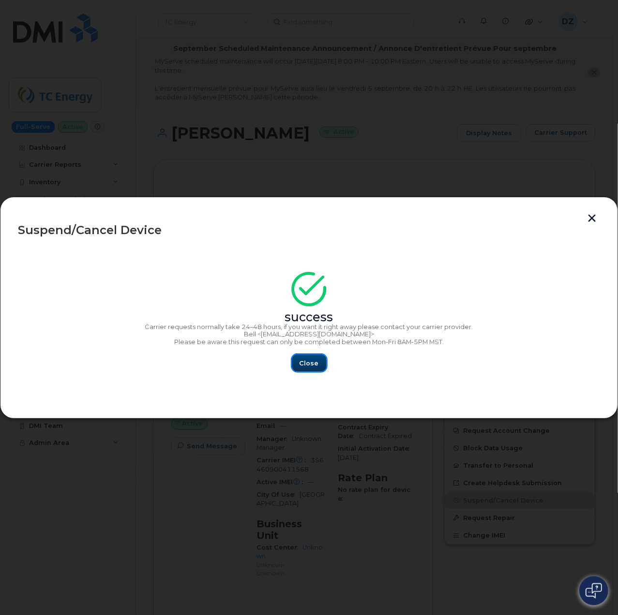
click at [309, 363] on span "Close" at bounding box center [309, 362] width 19 height 9
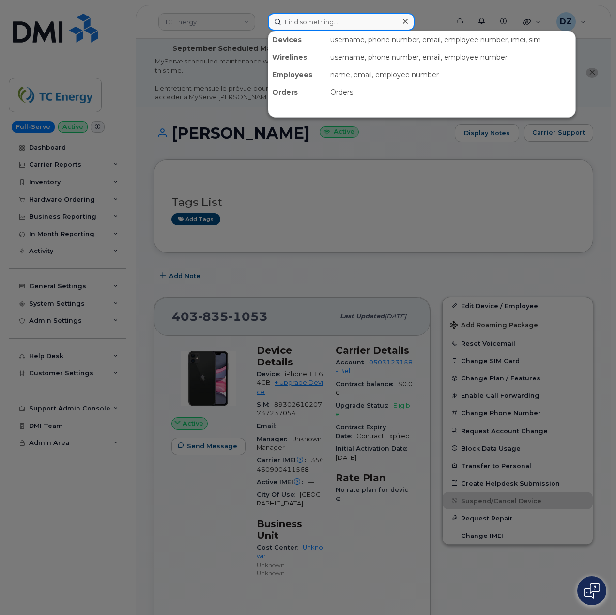
click at [307, 14] on input at bounding box center [341, 21] width 147 height 17
paste input "6078578061"
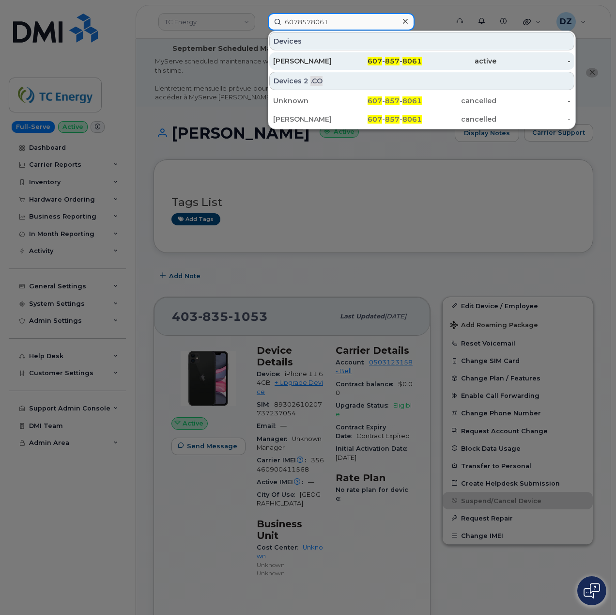
type input "6078578061"
click at [327, 61] on div "[PERSON_NAME]" at bounding box center [310, 61] width 75 height 10
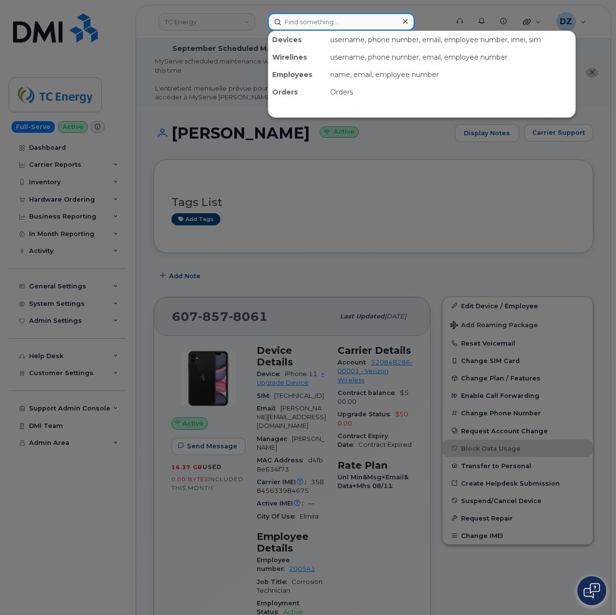
click at [345, 15] on input at bounding box center [341, 21] width 147 height 17
paste input "6078578061"
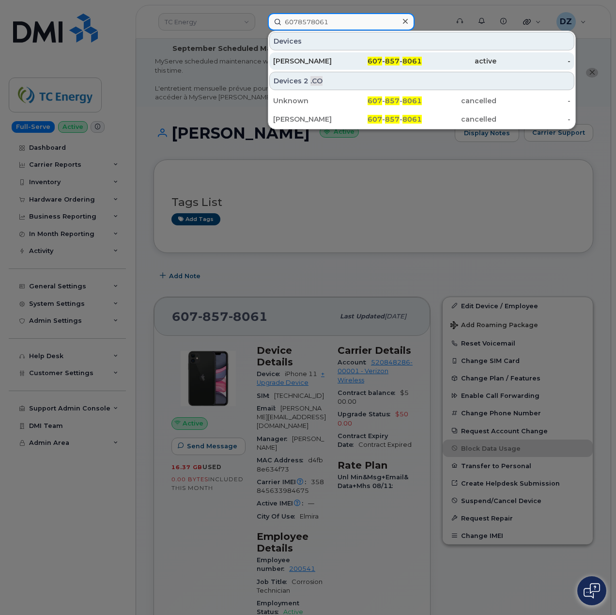
type input "6078578061"
click at [344, 59] on div "[PERSON_NAME]" at bounding box center [310, 61] width 75 height 10
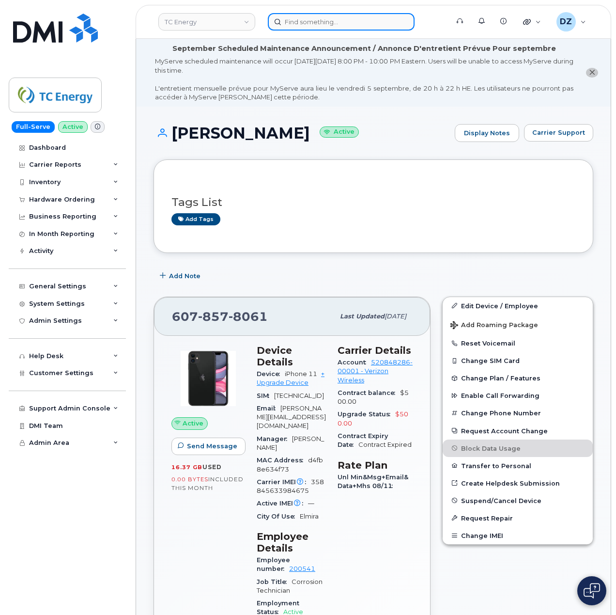
click at [344, 18] on input at bounding box center [341, 21] width 147 height 17
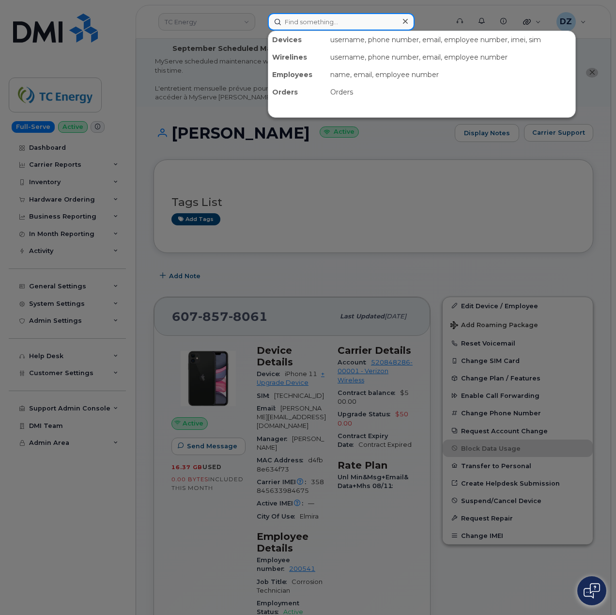
paste input "3372779603"
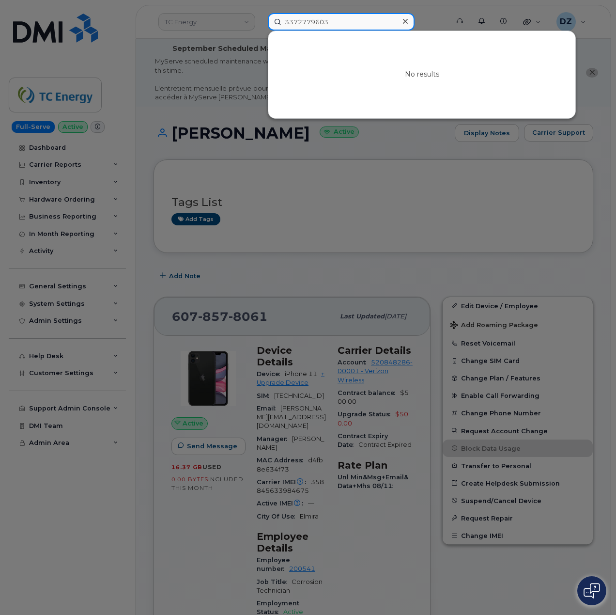
click at [331, 24] on input "3372779603" at bounding box center [341, 21] width 147 height 17
paste input "[PERSON_NAME]"
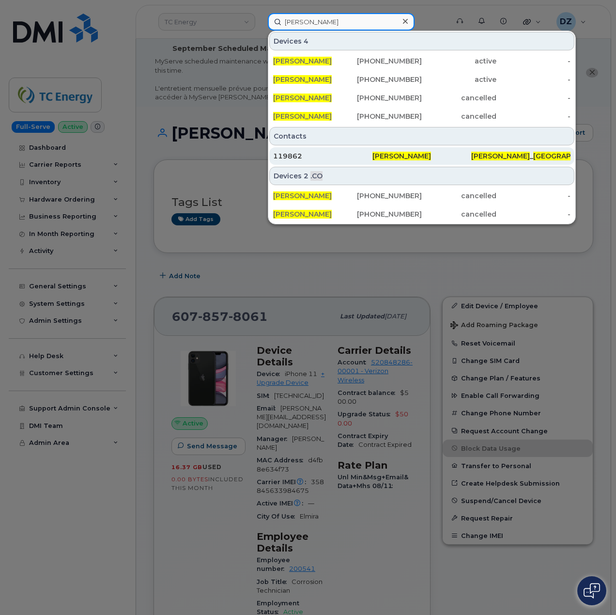
type input "John Savoie"
click at [346, 158] on div "119862" at bounding box center [322, 156] width 99 height 10
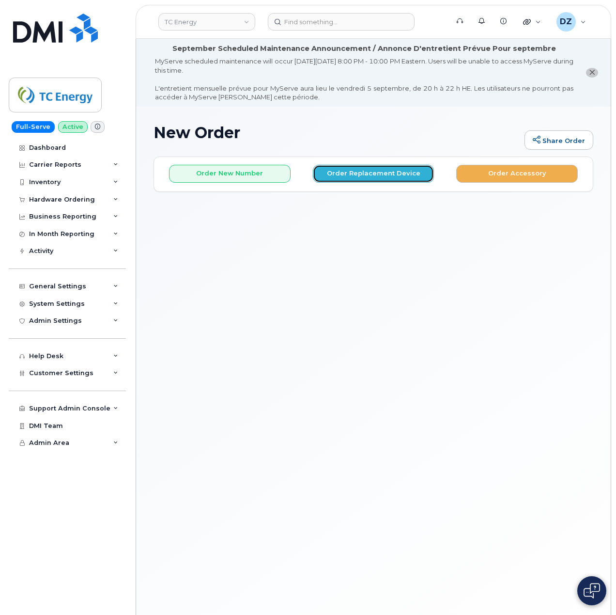
click at [377, 173] on button "Order Replacement Device" at bounding box center [374, 174] width 122 height 18
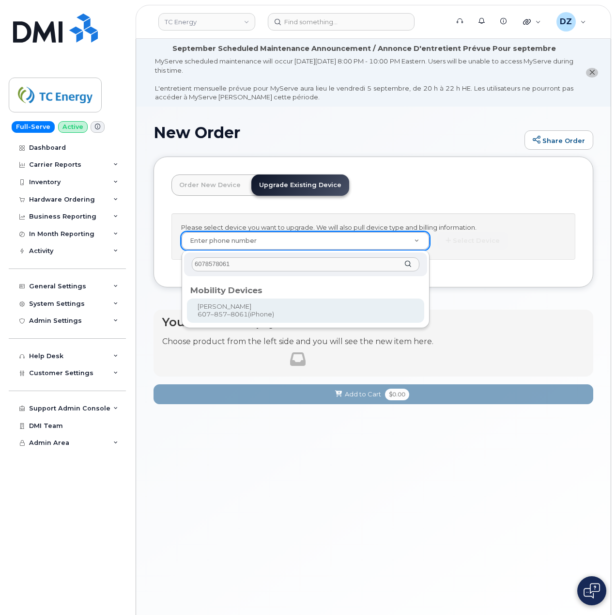
type input "6078578061"
type input "735875"
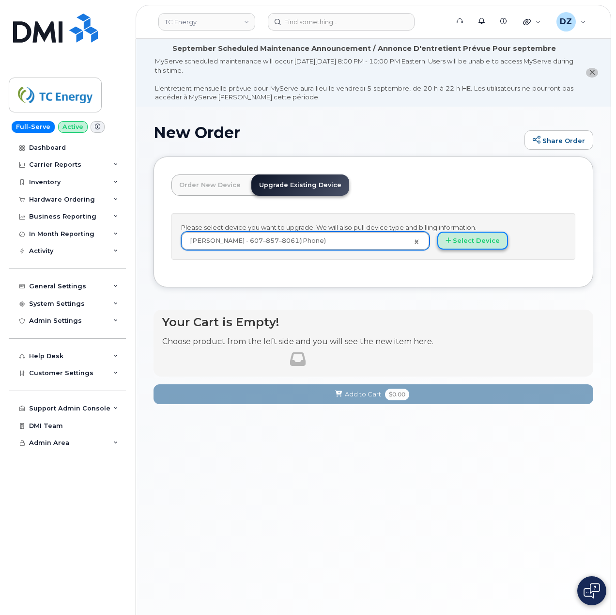
click at [475, 243] on button "Select Device" at bounding box center [472, 241] width 71 height 18
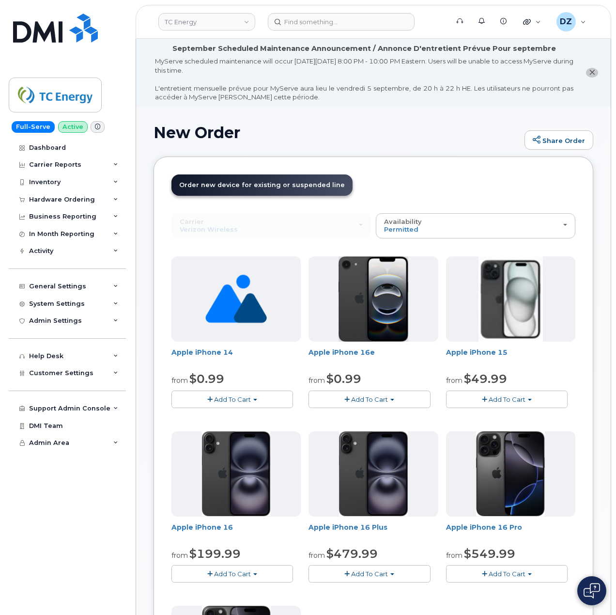
click at [526, 398] on button "Add To Cart" at bounding box center [507, 398] width 122 height 17
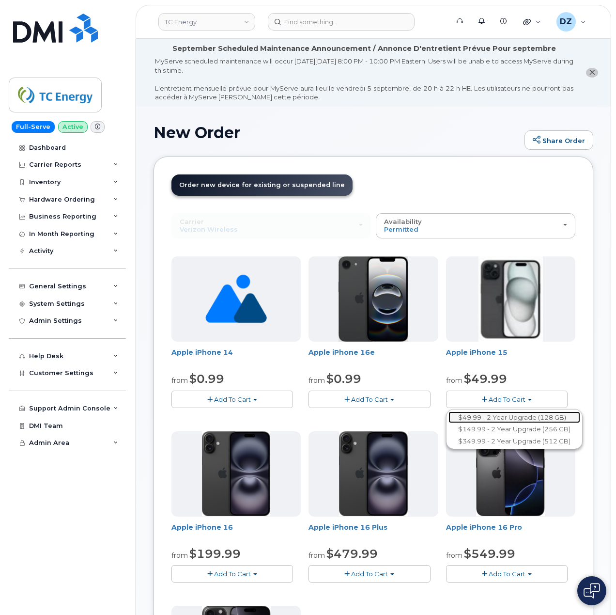
click at [515, 417] on link "$49.99 - 2 Year Upgrade (128 GB)" at bounding box center [514, 417] width 132 height 12
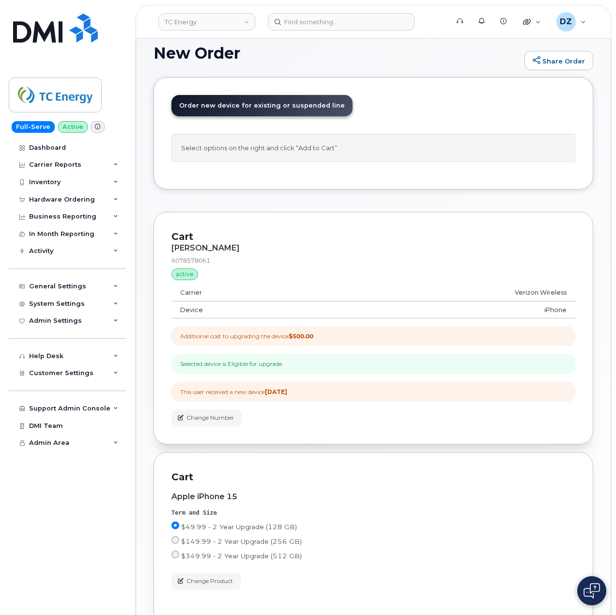
scroll to position [188, 0]
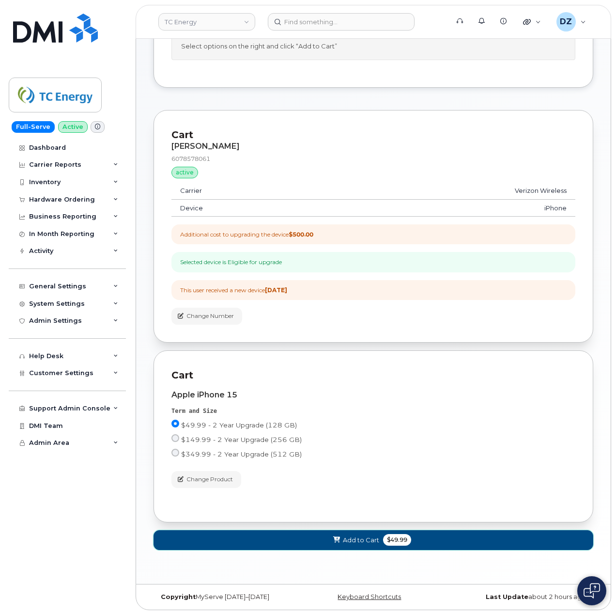
click at [372, 541] on span "Add to Cart" at bounding box center [361, 539] width 36 height 9
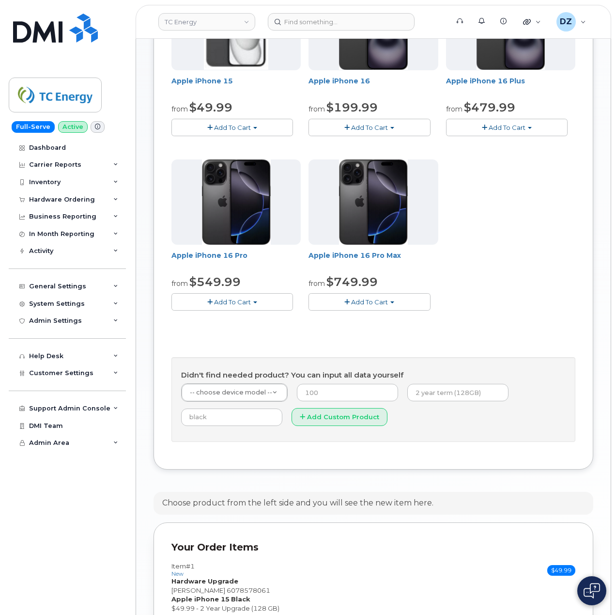
scroll to position [584, 0]
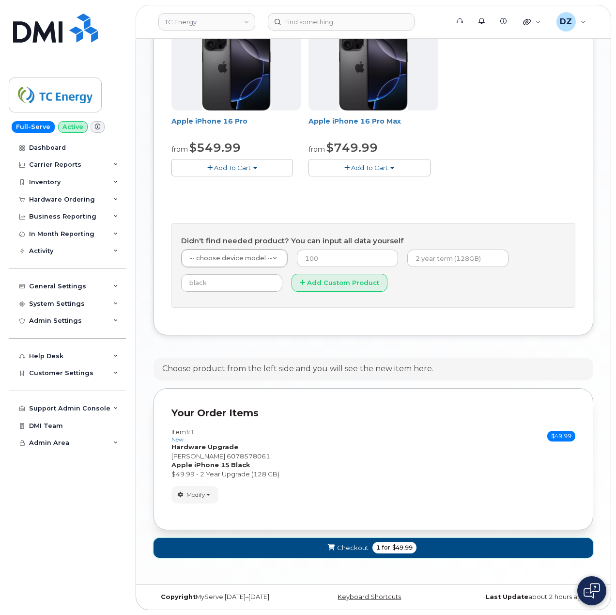
click at [376, 547] on span "1" at bounding box center [378, 547] width 4 height 9
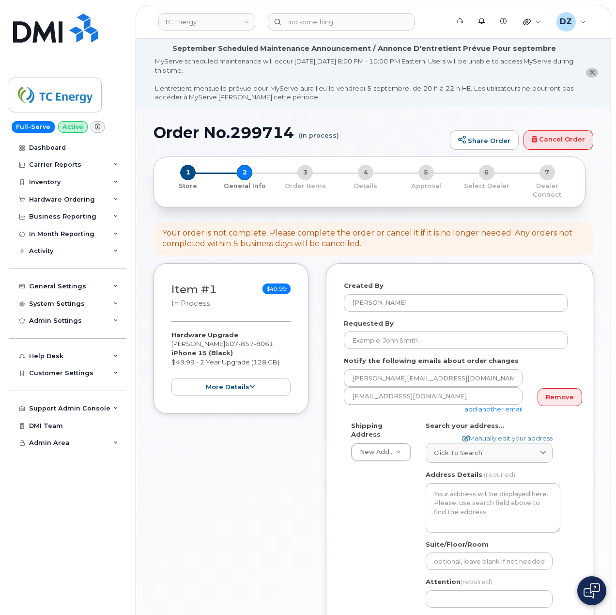
select select
click at [418, 336] on input "Requested By" at bounding box center [456, 339] width 224 height 17
paste input "SCTASK0687365"
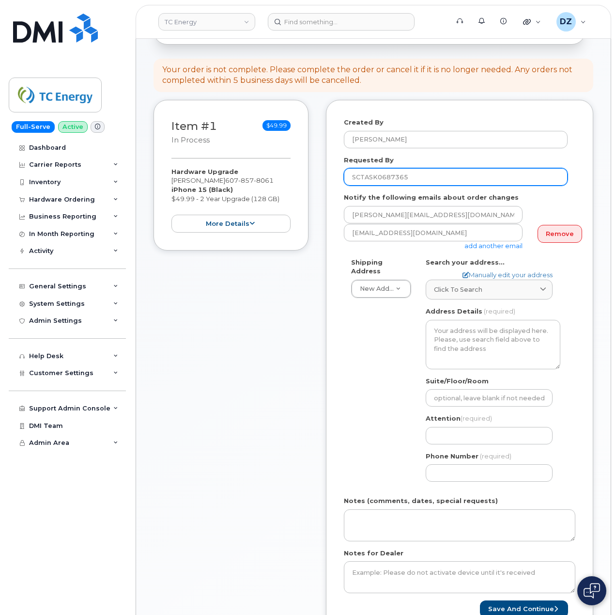
scroll to position [323, 0]
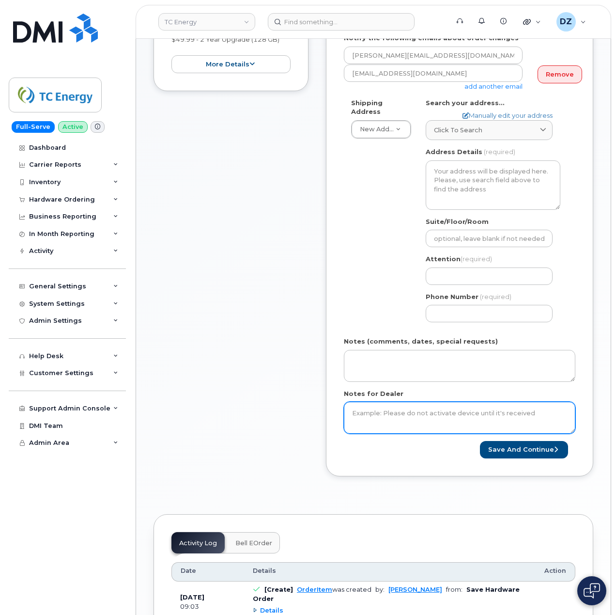
type input "SCTASK0687365"
click at [426, 418] on textarea "Notes for Dealer" at bounding box center [460, 418] width 232 height 32
paste textarea "SCTASK0687365"
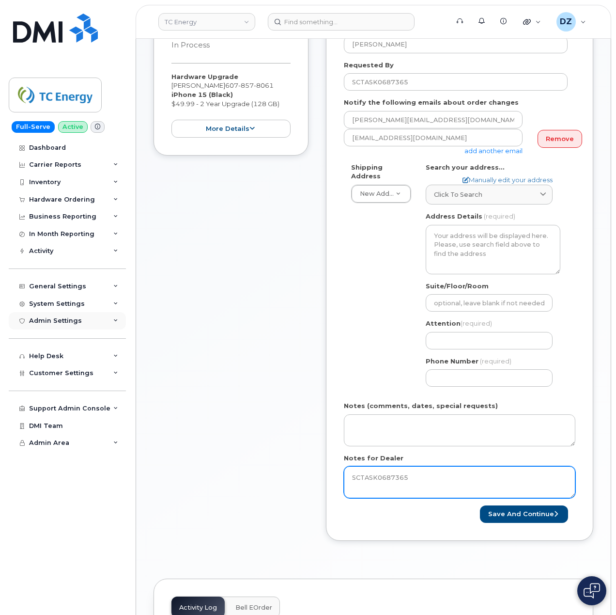
type textarea "SCTASK0687365"
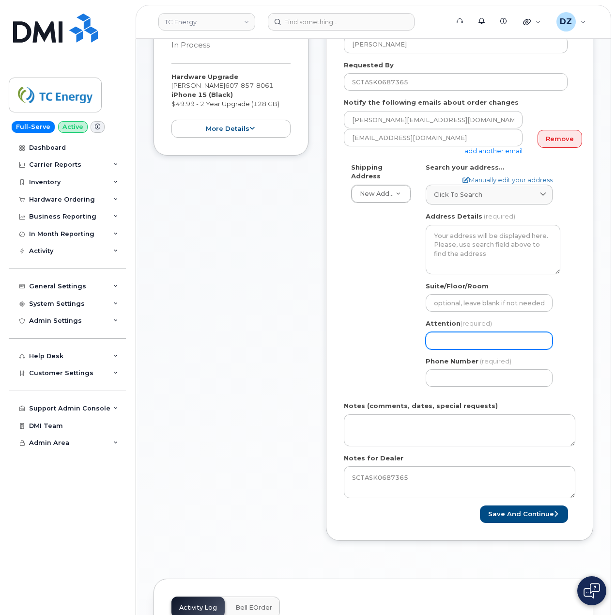
drag, startPoint x: 478, startPoint y: 330, endPoint x: 477, endPoint y: 336, distance: 5.9
click at [478, 332] on input "Attention (required)" at bounding box center [489, 340] width 127 height 17
paste input "[PERSON_NAME]"
type input "[PERSON_NAME]"
select select
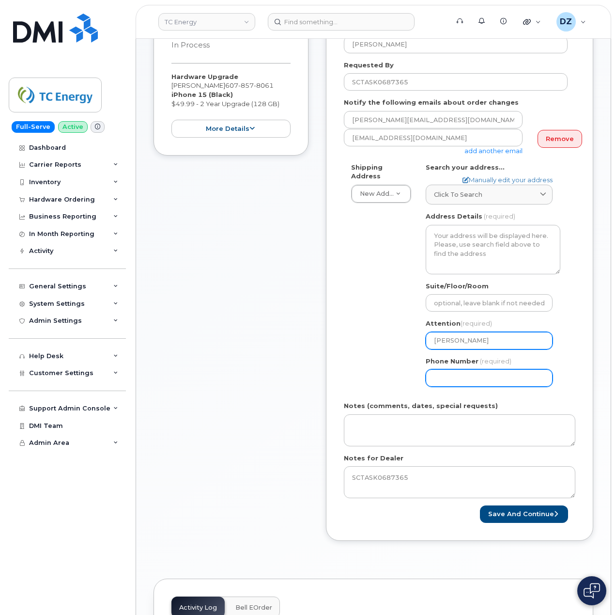
type input "[PERSON_NAME]"
click at [451, 369] on input "Phone Number" at bounding box center [489, 377] width 127 height 17
type input "513354115"
select select
type input "5133541153"
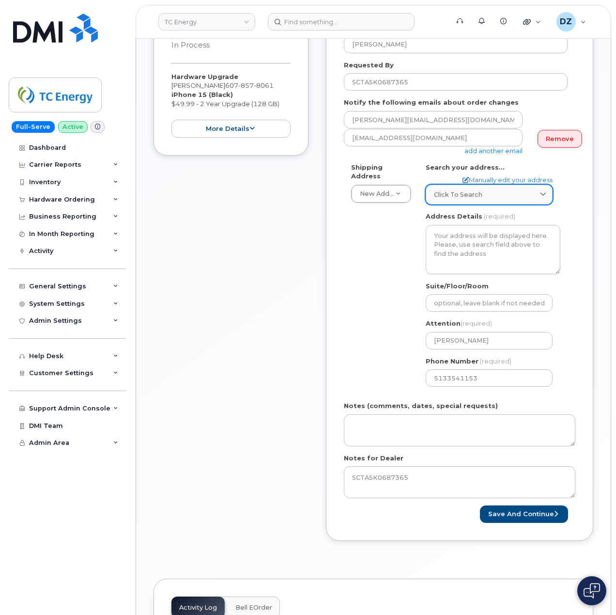
click at [480, 190] on span "Click to search" at bounding box center [458, 194] width 48 height 9
paste input "74 York Ave"
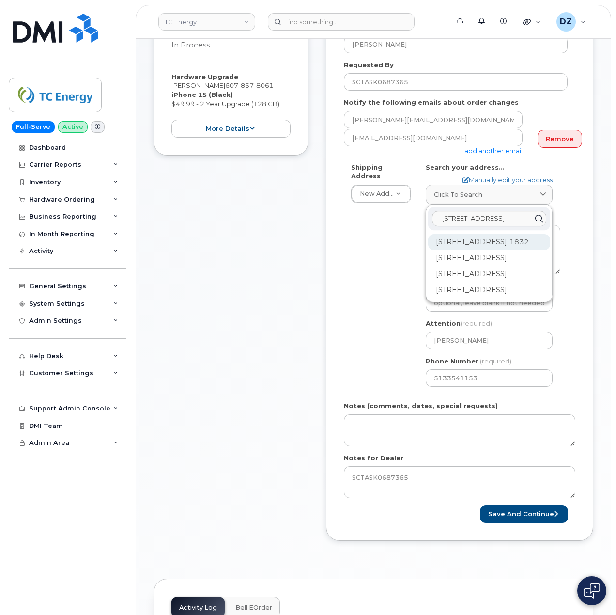
type input "74 York Ave"
click at [465, 239] on div "74 York Ave Elmira NY 14905-1832" at bounding box center [489, 242] width 122 height 16
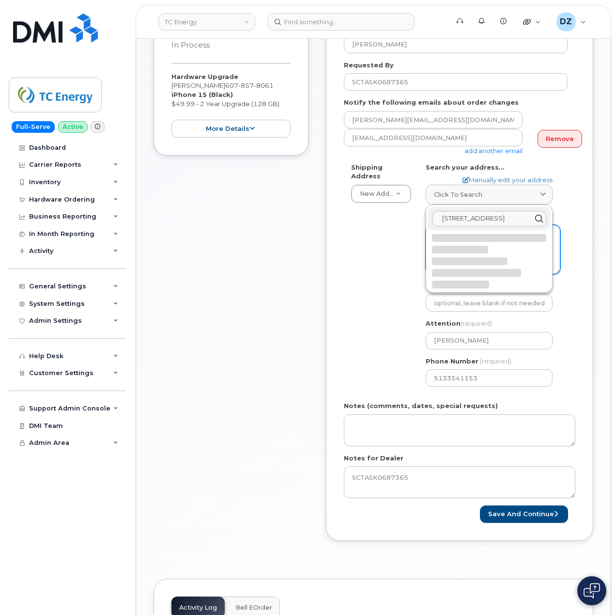
select select
type textarea "74 York Ave ELMIRA NY 14905-1832 UNITED STATES"
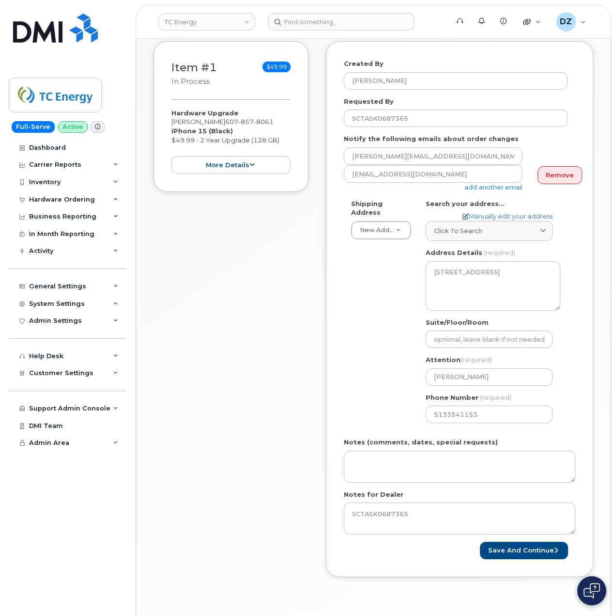
scroll to position [194, 0]
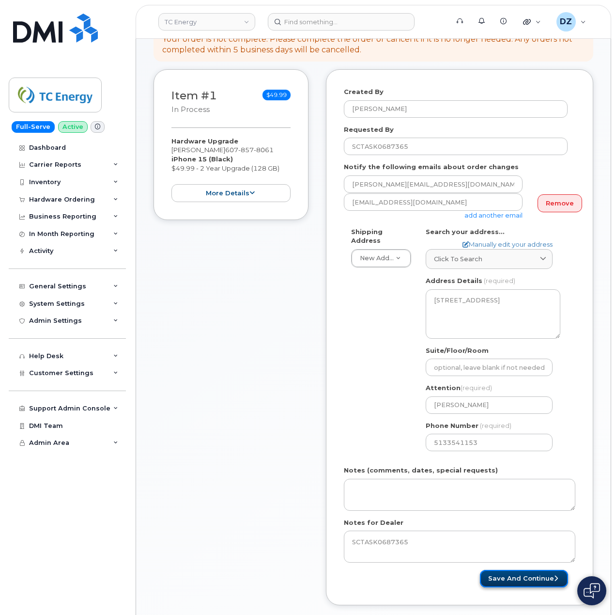
click at [518, 570] on button "Save and Continue" at bounding box center [524, 579] width 88 height 18
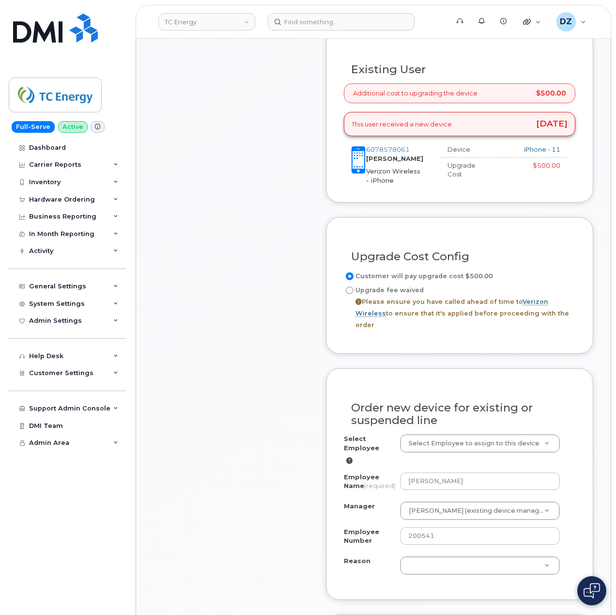
scroll to position [452, 0]
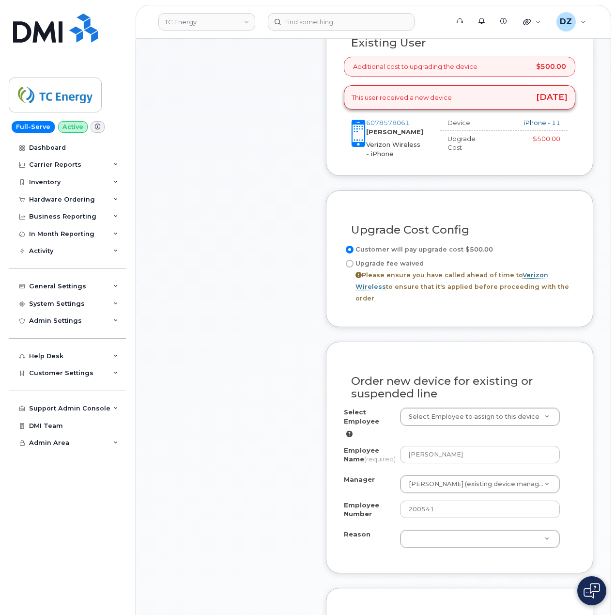
click at [349, 260] on input "Upgrade fee waived Please ensure you have called ahead of time to Verizon Wirel…" at bounding box center [350, 264] width 8 height 8
radio input "true"
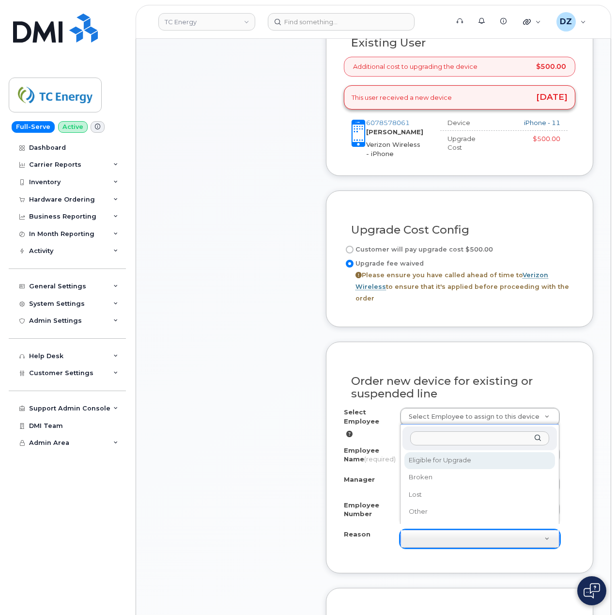
select select "eligible_for_upgrade"
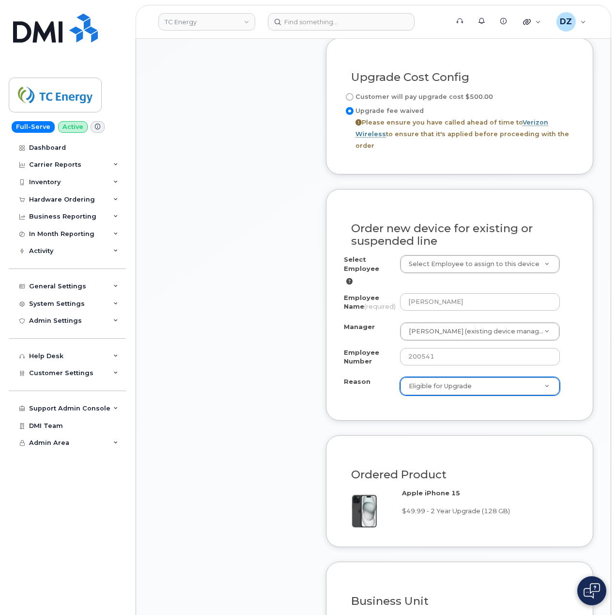
scroll to position [839, 0]
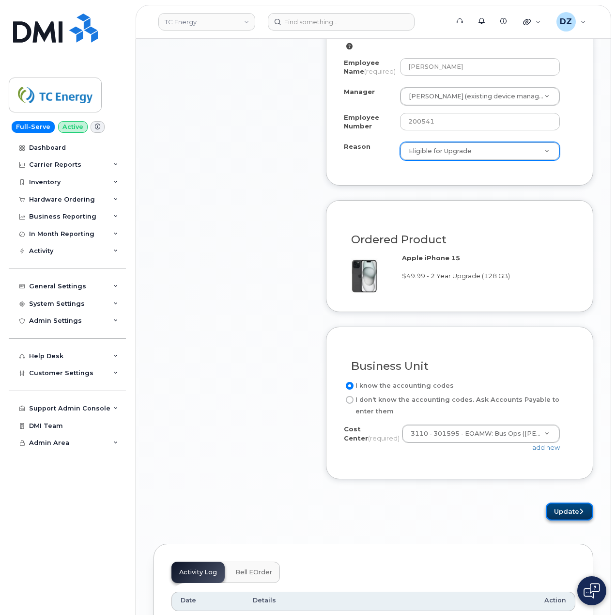
click at [574, 509] on button "Update" at bounding box center [569, 511] width 47 height 18
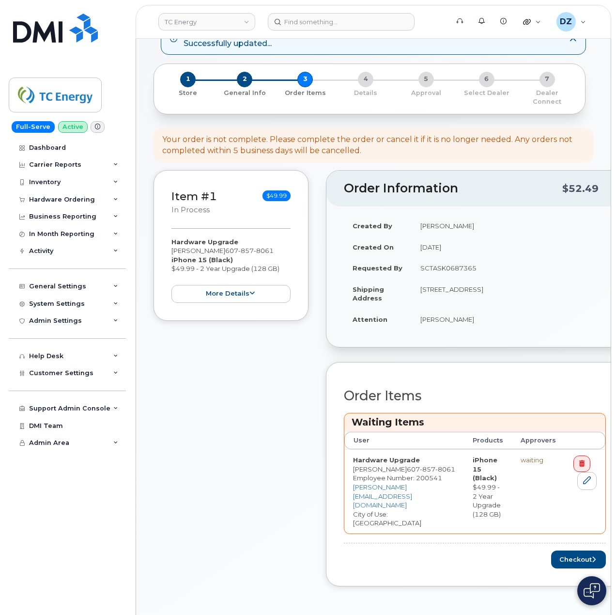
scroll to position [258, 0]
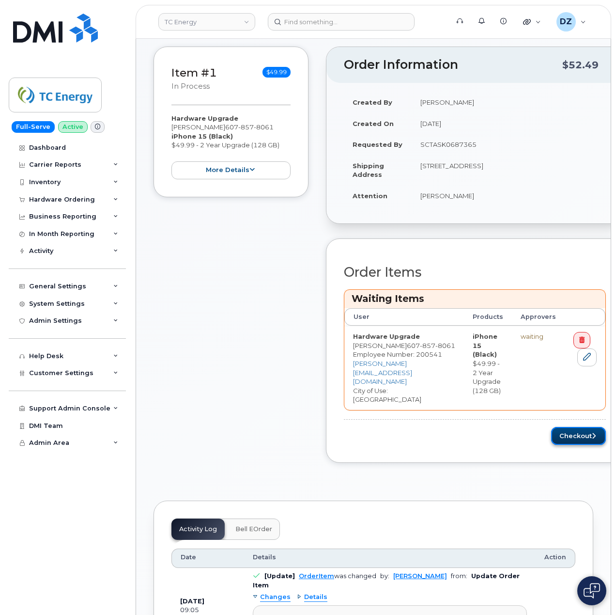
click at [562, 427] on button "Checkout" at bounding box center [578, 436] width 55 height 18
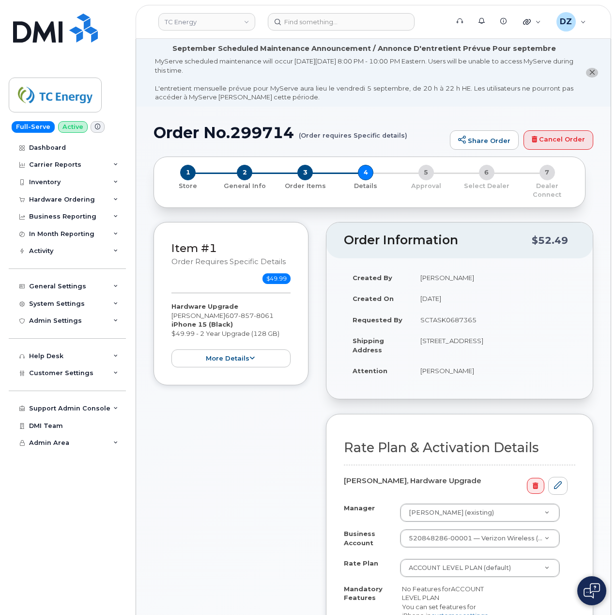
click at [426, 362] on td "[PERSON_NAME]" at bounding box center [494, 370] width 164 height 21
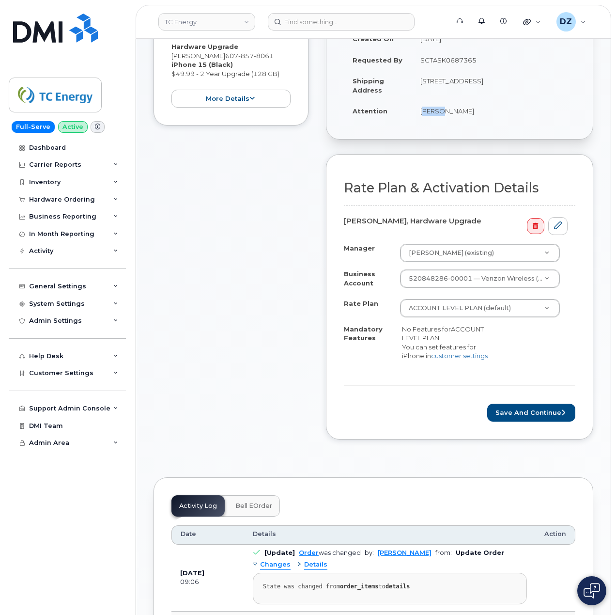
scroll to position [323, 0]
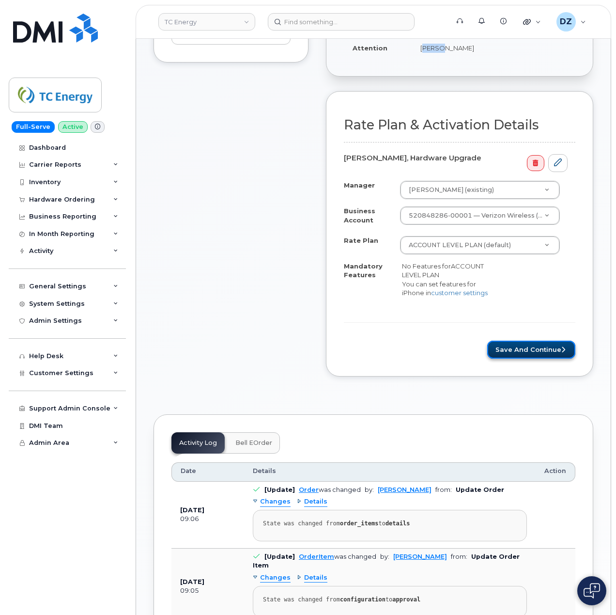
click at [537, 348] on button "Save and Continue" at bounding box center [531, 349] width 88 height 18
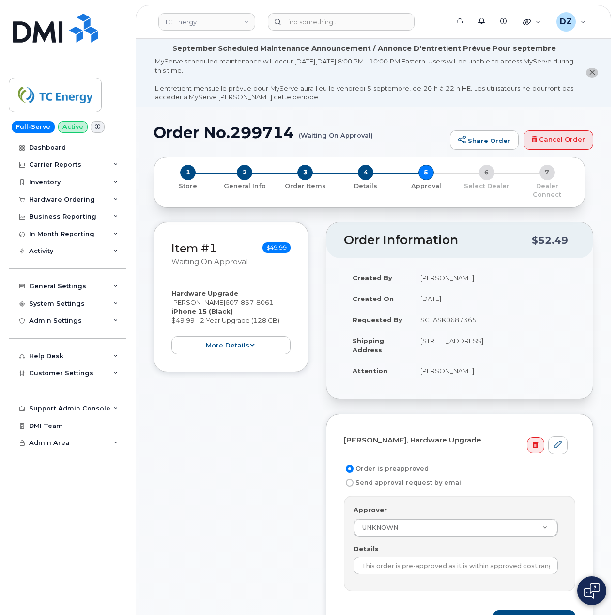
click at [170, 130] on h1 "Order No.299714 (Waiting On Approval)" at bounding box center [300, 132] width 292 height 17
click at [274, 131] on h1 "Order No.299714 (Waiting On Approval)" at bounding box center [300, 132] width 292 height 17
copy h1 "Order No.299714"
click at [446, 309] on td "SCTASK0687365" at bounding box center [494, 319] width 164 height 21
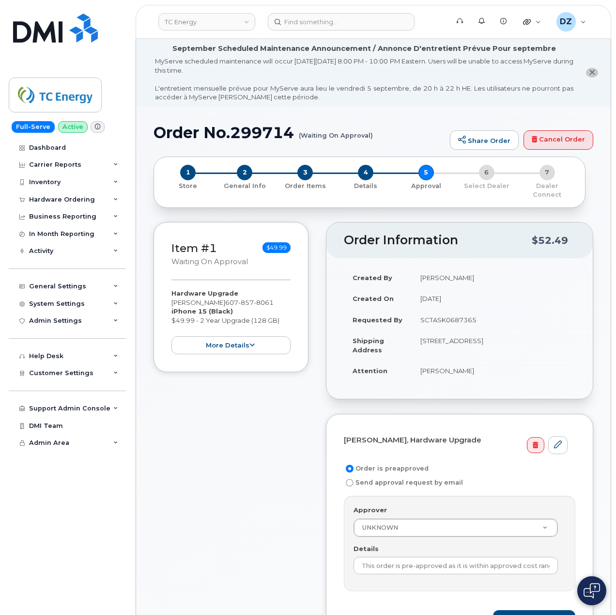
click at [448, 314] on td "SCTASK0687365" at bounding box center [494, 319] width 164 height 21
copy td "SCTASK0687365"
click at [440, 562] on input "This order is pre-approved as it is within approved cost range." at bounding box center [456, 564] width 204 height 17
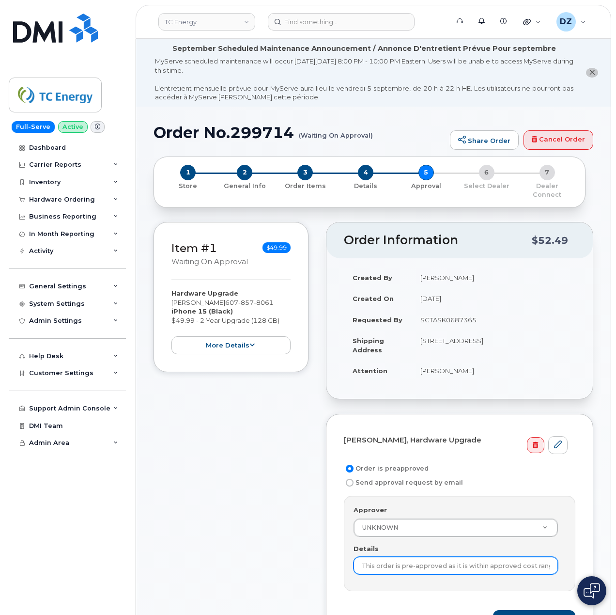
click at [440, 562] on input "This order is pre-approved as it is within approved cost range." at bounding box center [456, 564] width 204 height 17
paste input "SCTASK0687365"
type input "SCTASK0687365"
click at [538, 610] on button "Save and Continue" at bounding box center [534, 619] width 82 height 18
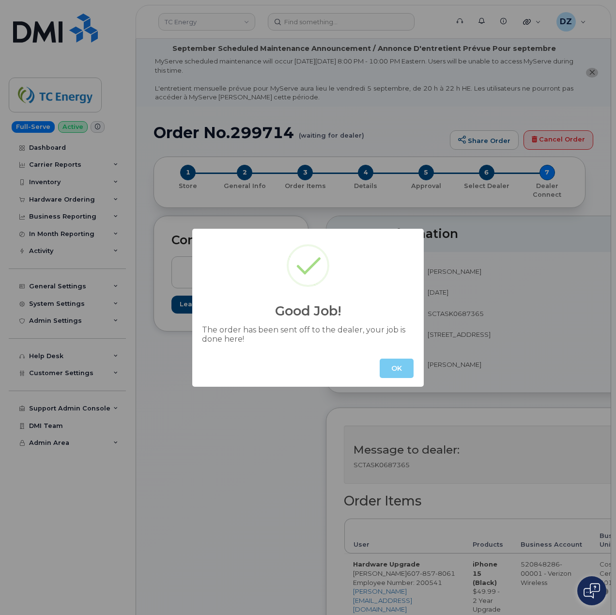
click at [400, 374] on button "OK" at bounding box center [397, 367] width 34 height 19
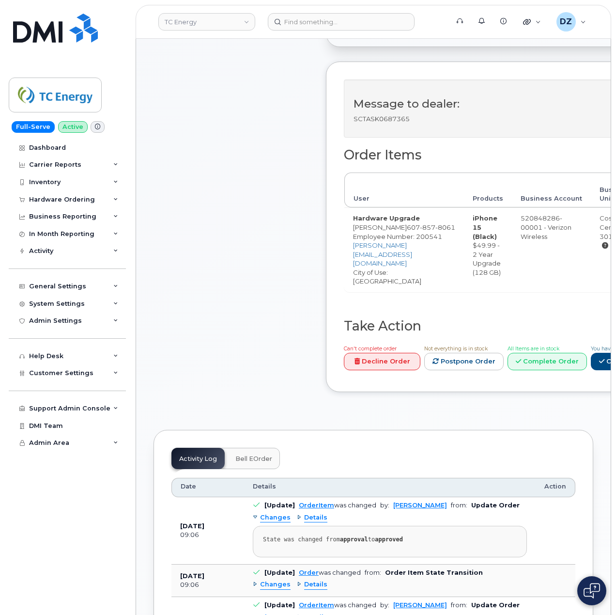
scroll to position [387, 0]
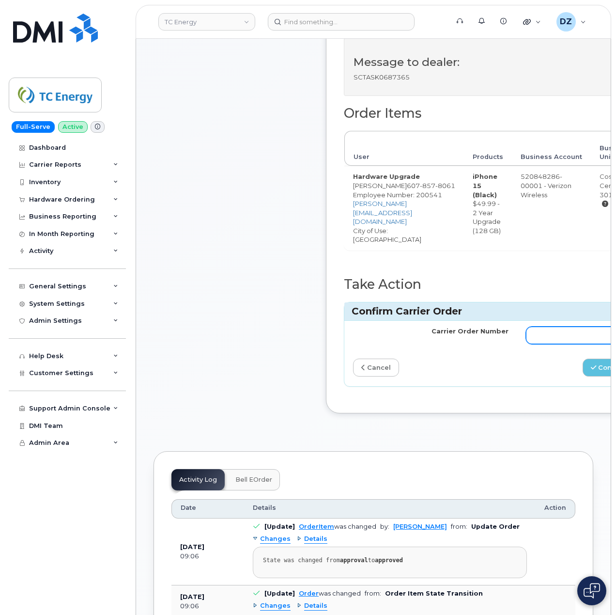
click at [543, 328] on input "Carrier Order Number" at bounding box center [603, 334] width 155 height 17
paste input "MB3000591098642"
type input "MB3000591098642"
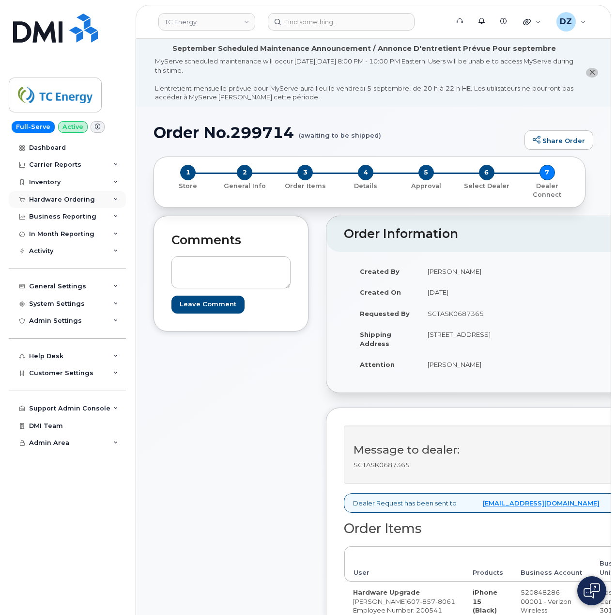
click at [86, 199] on div "Hardware Ordering" at bounding box center [62, 200] width 66 height 8
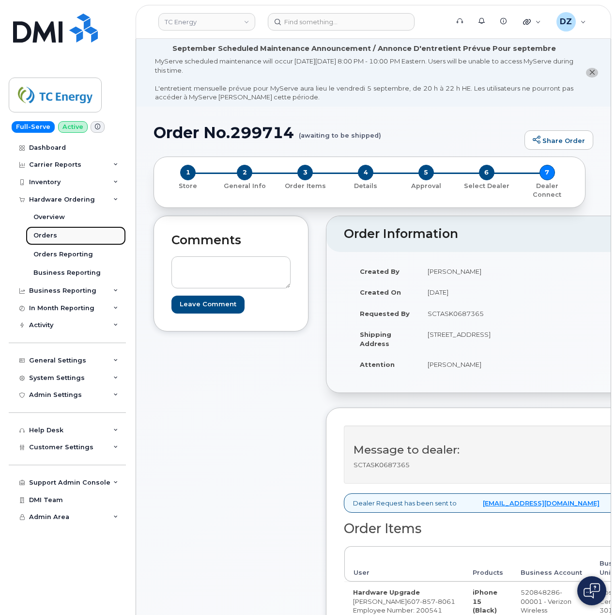
click at [82, 239] on link "Orders" at bounding box center [76, 235] width 100 height 18
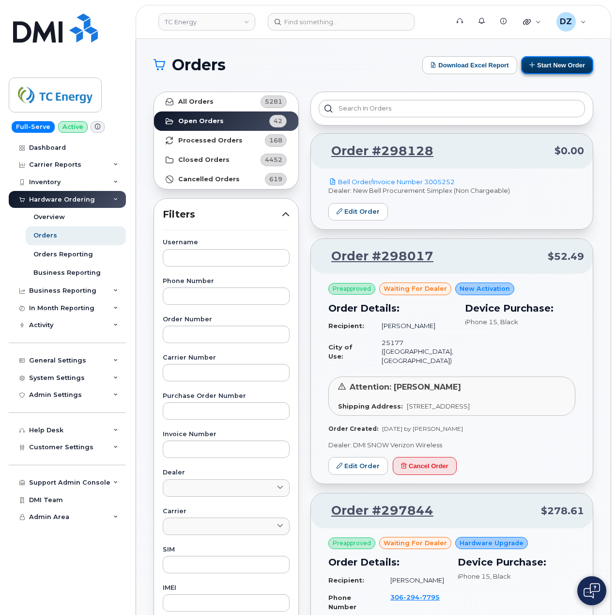
click at [551, 66] on button "Start New Order" at bounding box center [557, 65] width 72 height 18
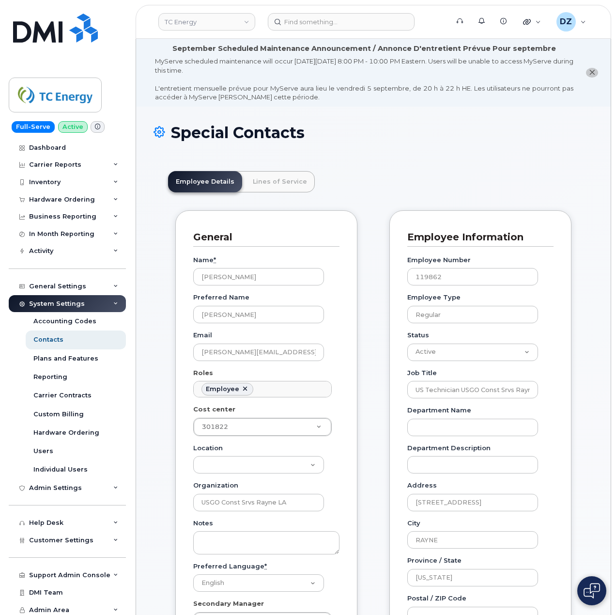
scroll to position [28, 0]
click at [281, 179] on link "Lines of Service" at bounding box center [280, 181] width 70 height 21
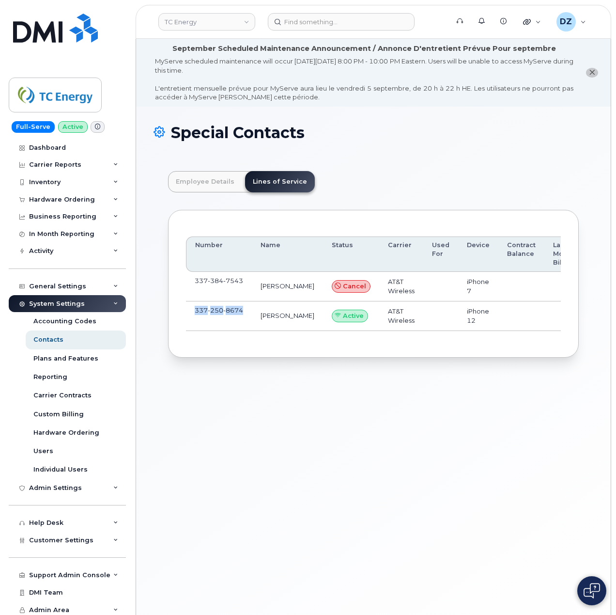
drag, startPoint x: 244, startPoint y: 312, endPoint x: 188, endPoint y: 314, distance: 55.7
click at [188, 314] on td "337 250 8674" at bounding box center [219, 316] width 66 height 30
copy span "337 250 8674"
click at [307, 19] on input at bounding box center [341, 21] width 147 height 17
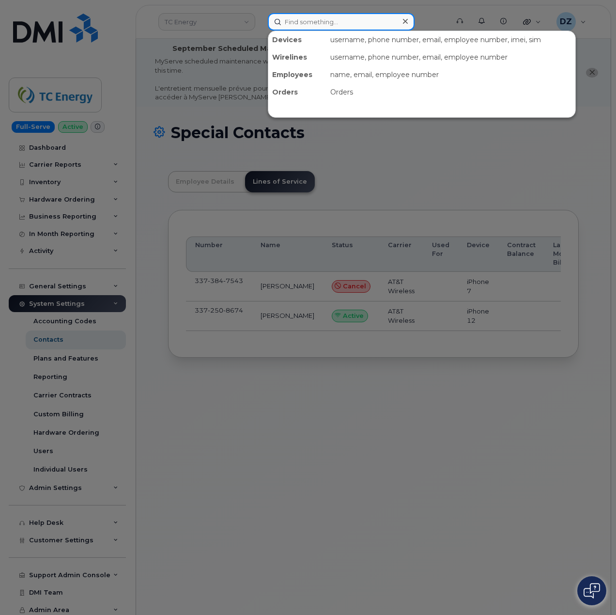
paste input "7783862297"
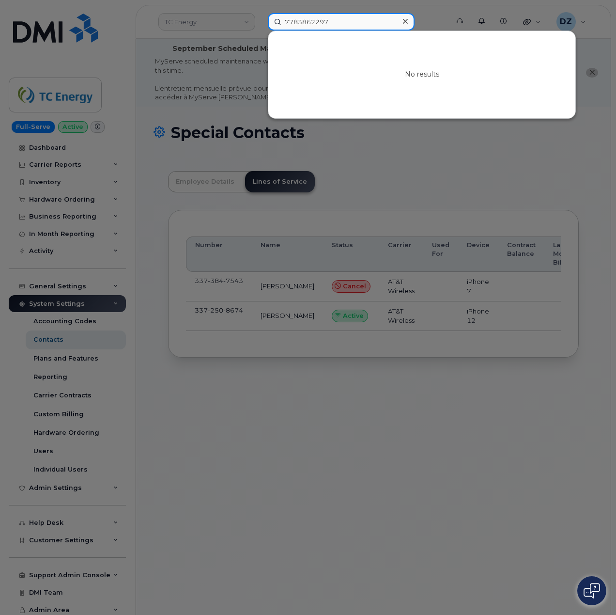
click at [355, 23] on input "7783862297" at bounding box center [341, 21] width 147 height 17
paste input "Justin Yee"
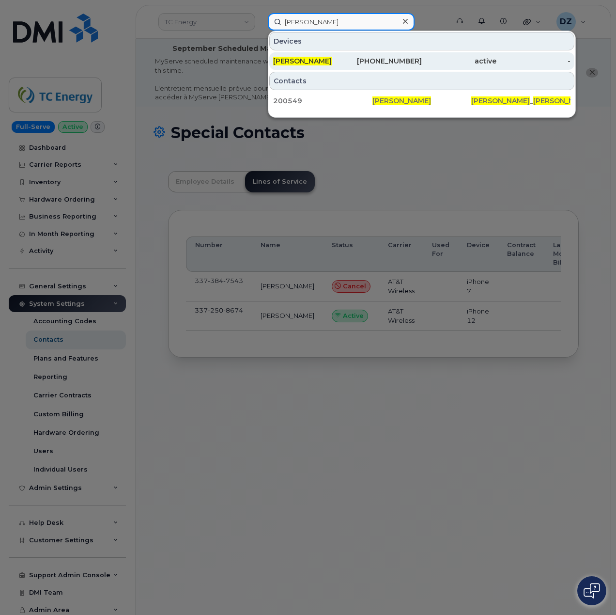
type input "Justin Yee"
click at [334, 59] on div "Justin Yee" at bounding box center [310, 61] width 75 height 10
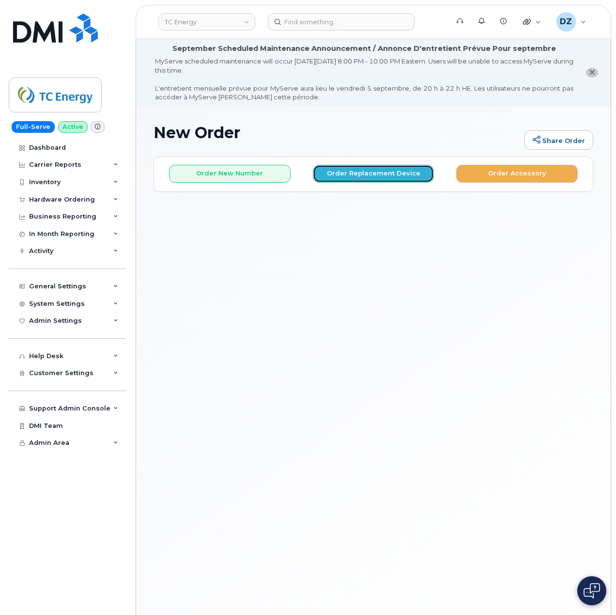
click at [393, 173] on button "Order Replacement Device" at bounding box center [374, 174] width 122 height 18
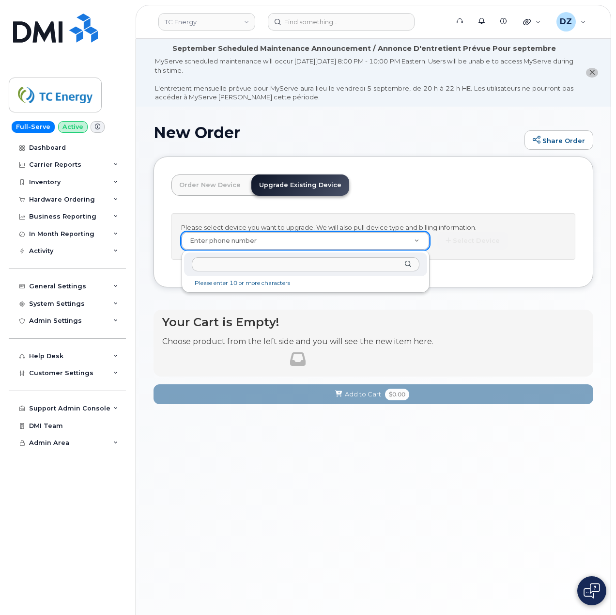
click at [212, 268] on input "text" at bounding box center [306, 264] width 228 height 14
paste input "3372508674"
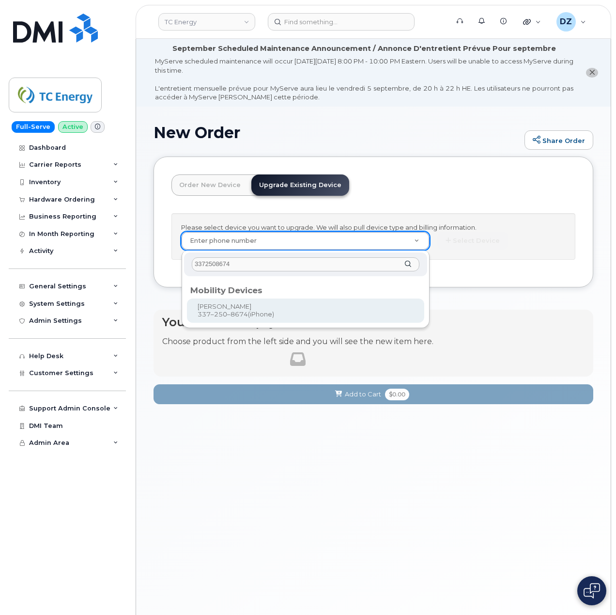
type input "3372508674"
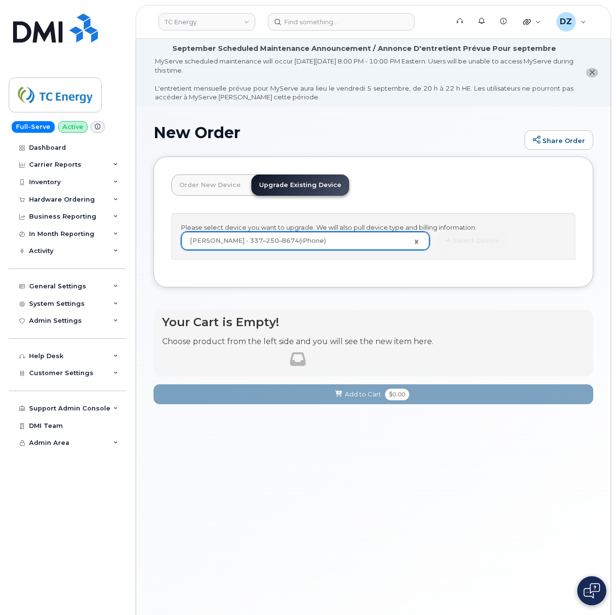
type input "673670"
click at [485, 243] on button "Select Device" at bounding box center [472, 241] width 71 height 18
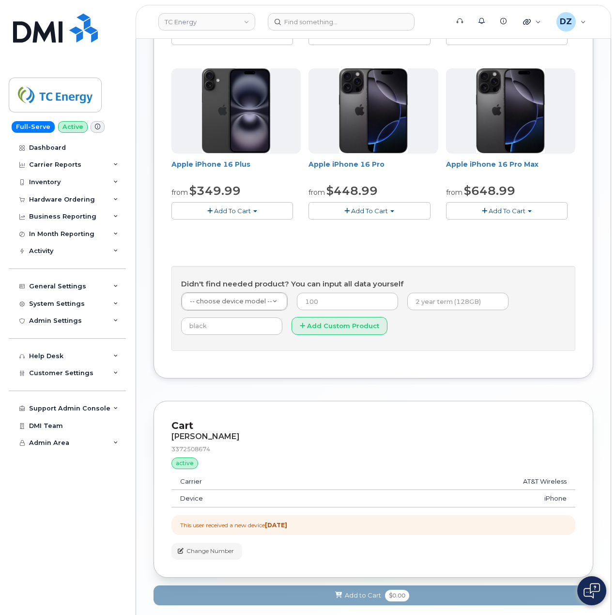
scroll to position [387, 0]
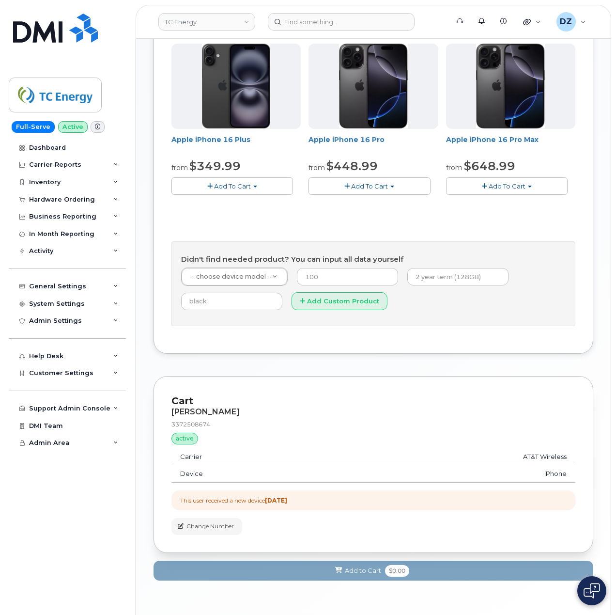
click at [208, 428] on div "3372508674" at bounding box center [373, 424] width 404 height 8
copy div "3372508674"
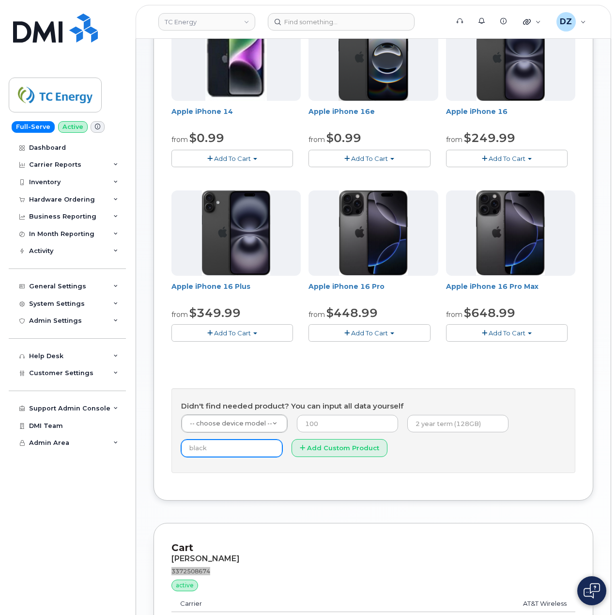
scroll to position [323, 0]
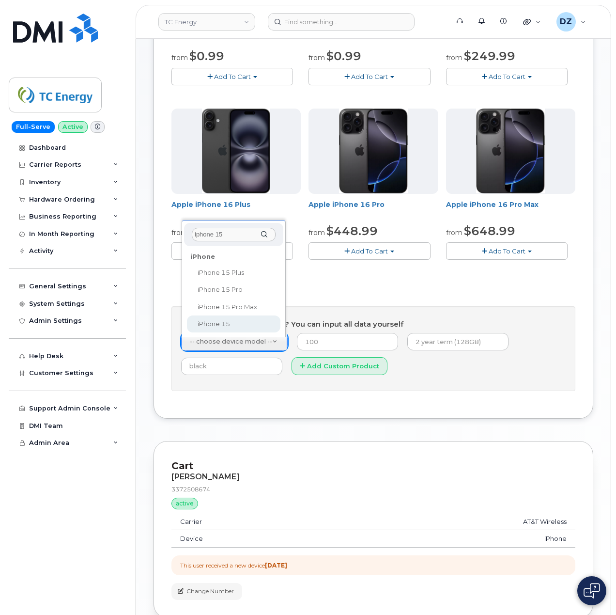
type input "iphone 15"
select select "3031"
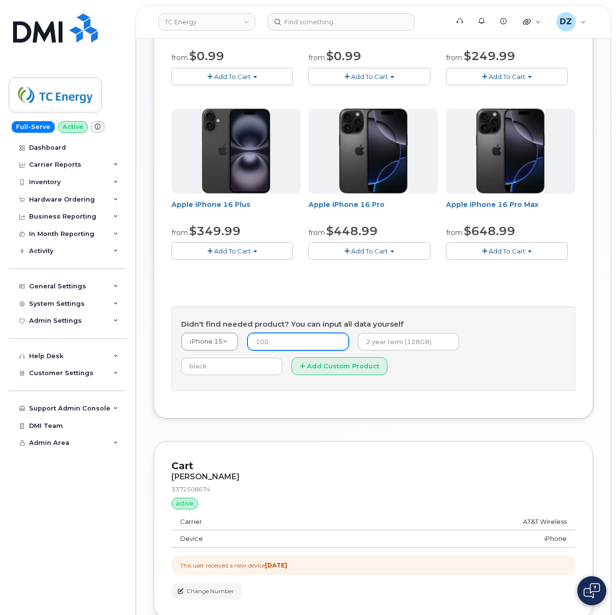
click at [285, 344] on input "number" at bounding box center [297, 341] width 101 height 17
type input "14.99"
click at [380, 347] on input "text" at bounding box center [408, 341] width 101 height 17
click at [426, 344] on input "2 year term, 128GB" at bounding box center [408, 341] width 101 height 17
paste input "SCTASK0687389"
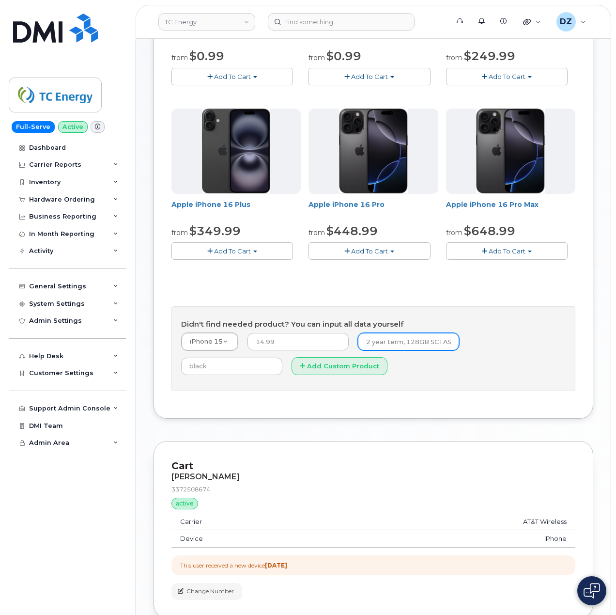
scroll to position [0, 43]
type input "2 year term, 128GB SCTASK0687389"
click at [282, 357] on input "text" at bounding box center [231, 365] width 101 height 17
type input "Black"
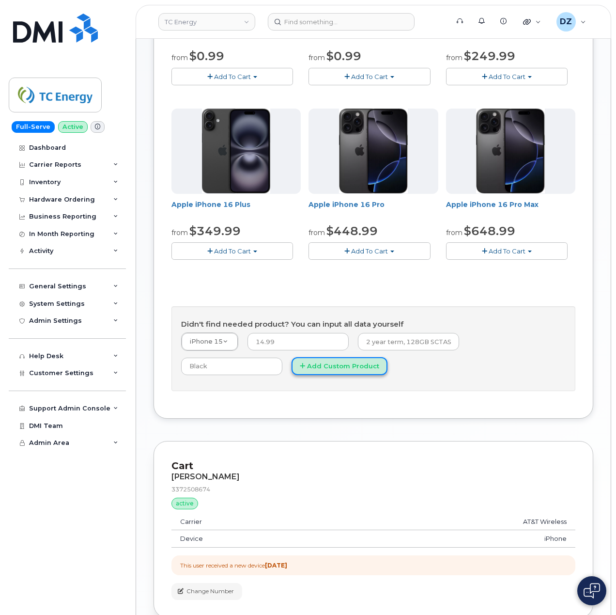
click at [292, 369] on button "Add Custom Product" at bounding box center [340, 366] width 96 height 18
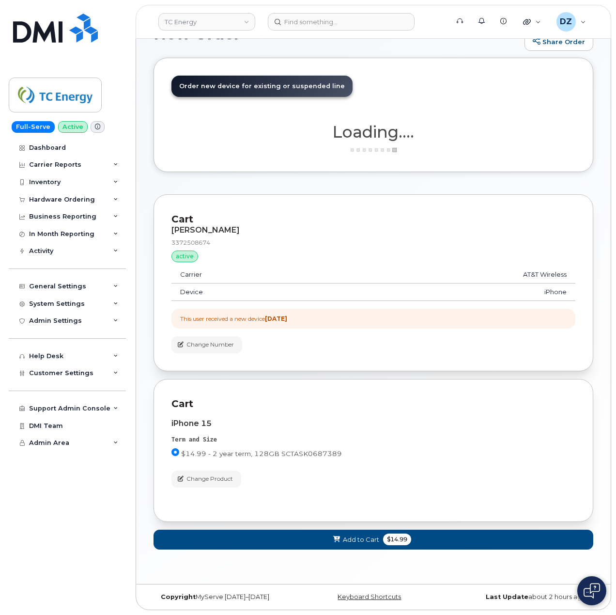
scroll to position [101, 0]
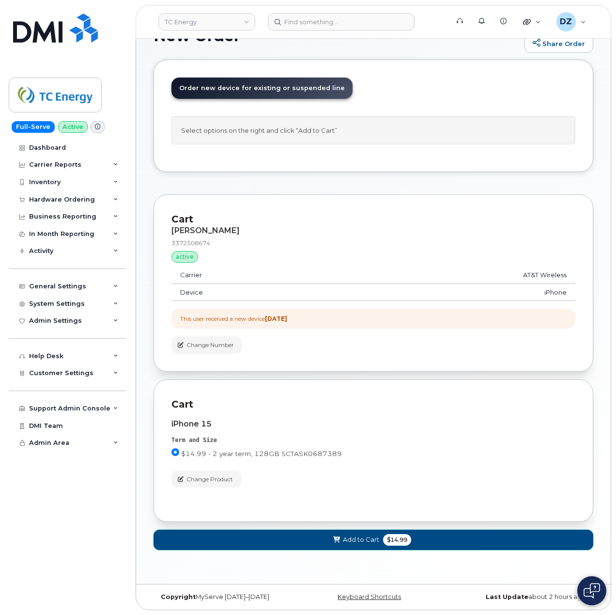
click at [316, 537] on button "Add to Cart $14.99" at bounding box center [374, 539] width 440 height 20
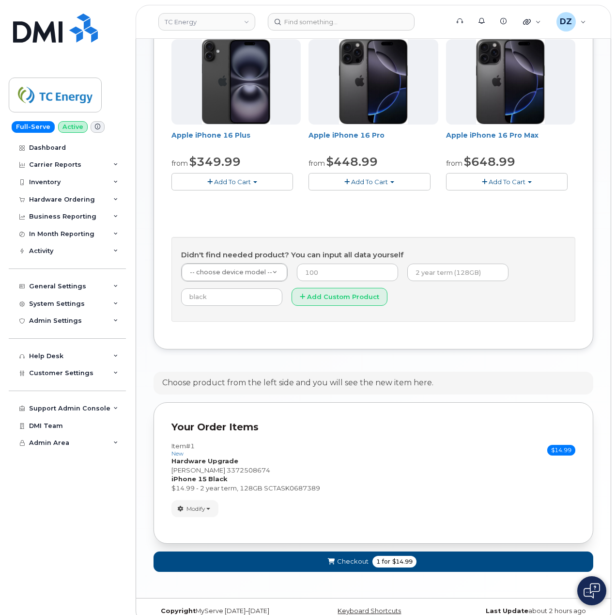
scroll to position [409, 0]
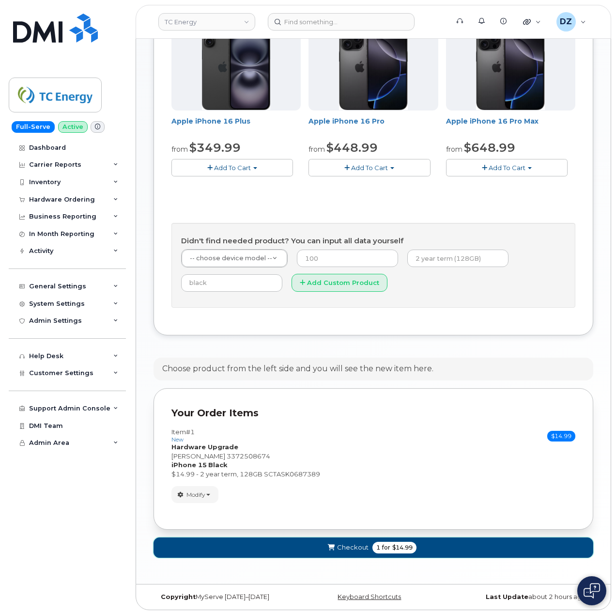
click at [368, 545] on button "Checkout 1 for $14.99" at bounding box center [374, 547] width 440 height 20
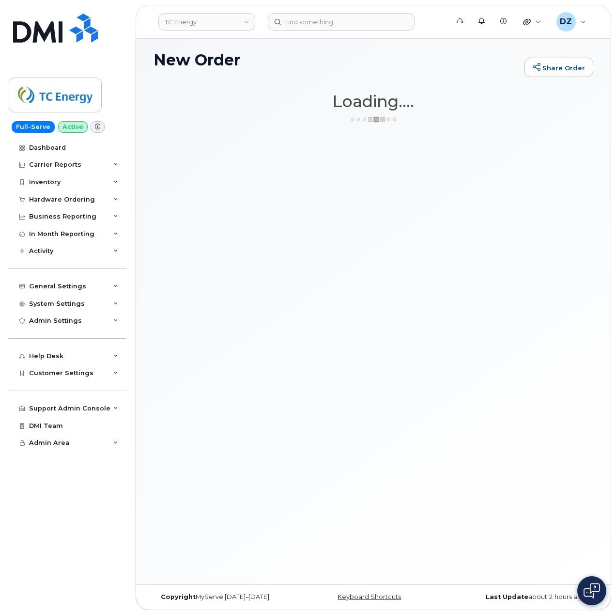
scroll to position [73, 0]
